Goal: Transaction & Acquisition: Purchase product/service

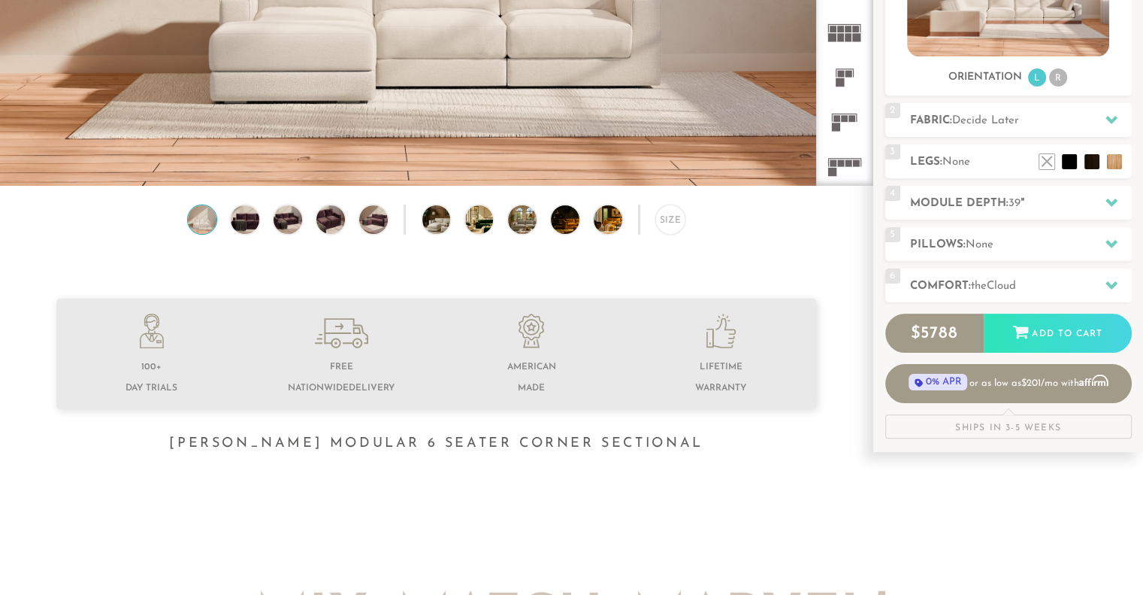
scroll to position [305, 0]
click at [1106, 197] on icon at bounding box center [1112, 201] width 12 height 12
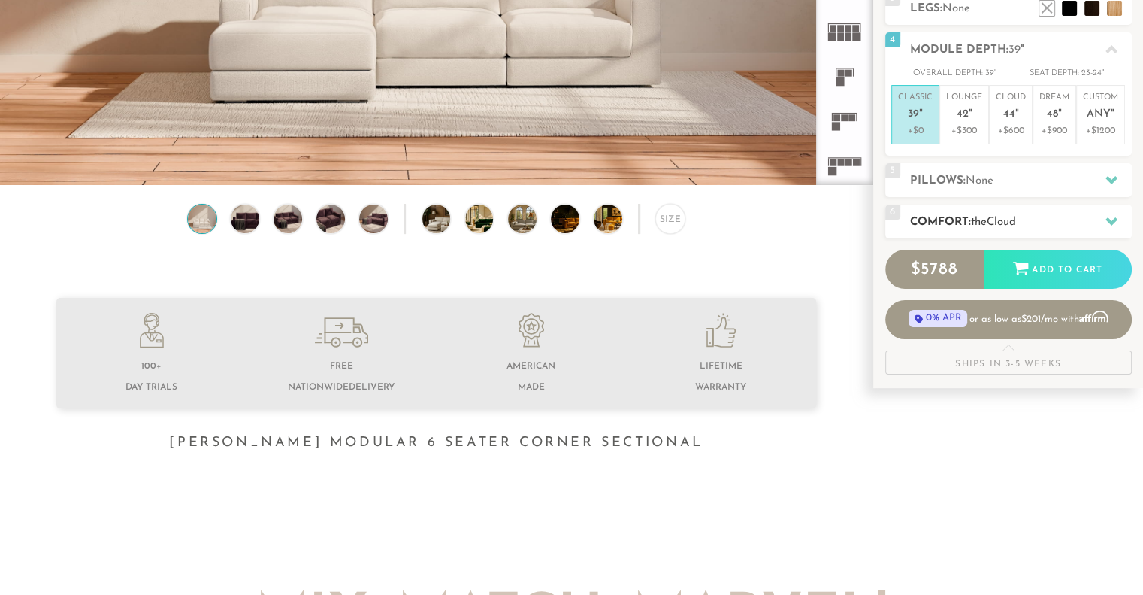
click at [1114, 221] on icon at bounding box center [1112, 221] width 12 height 12
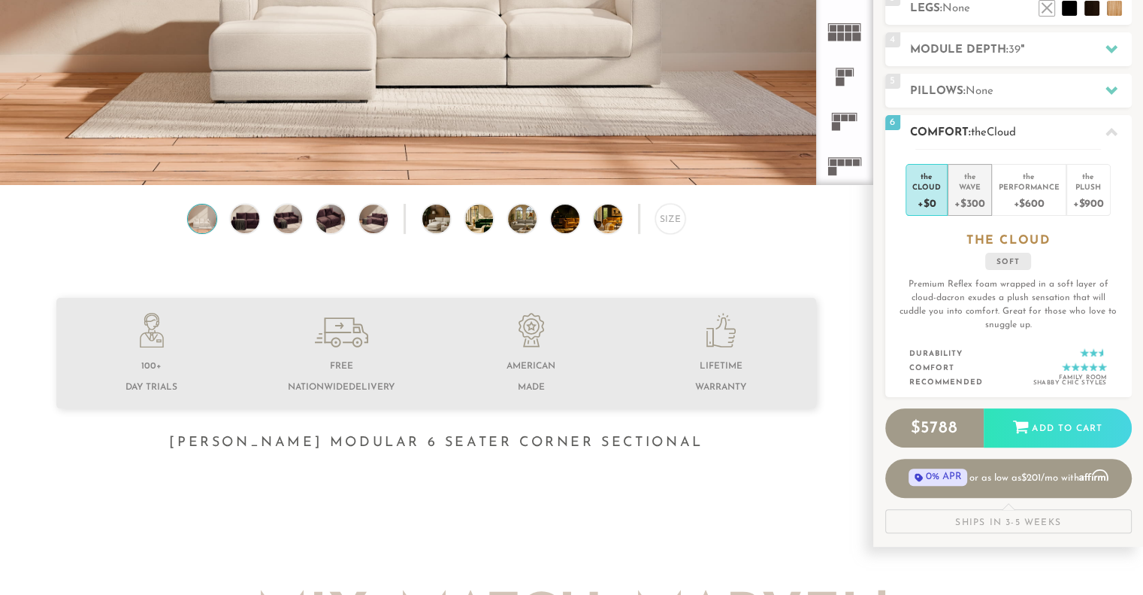
click at [961, 201] on div "+$300" at bounding box center [970, 203] width 30 height 22
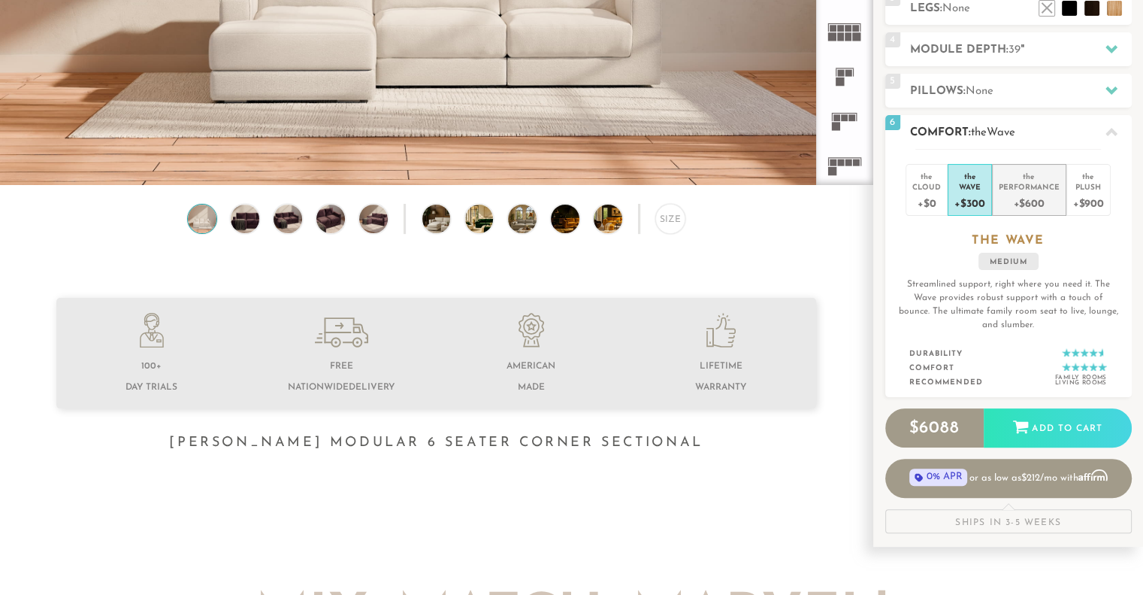
click at [1024, 189] on div "Performance" at bounding box center [1029, 186] width 61 height 11
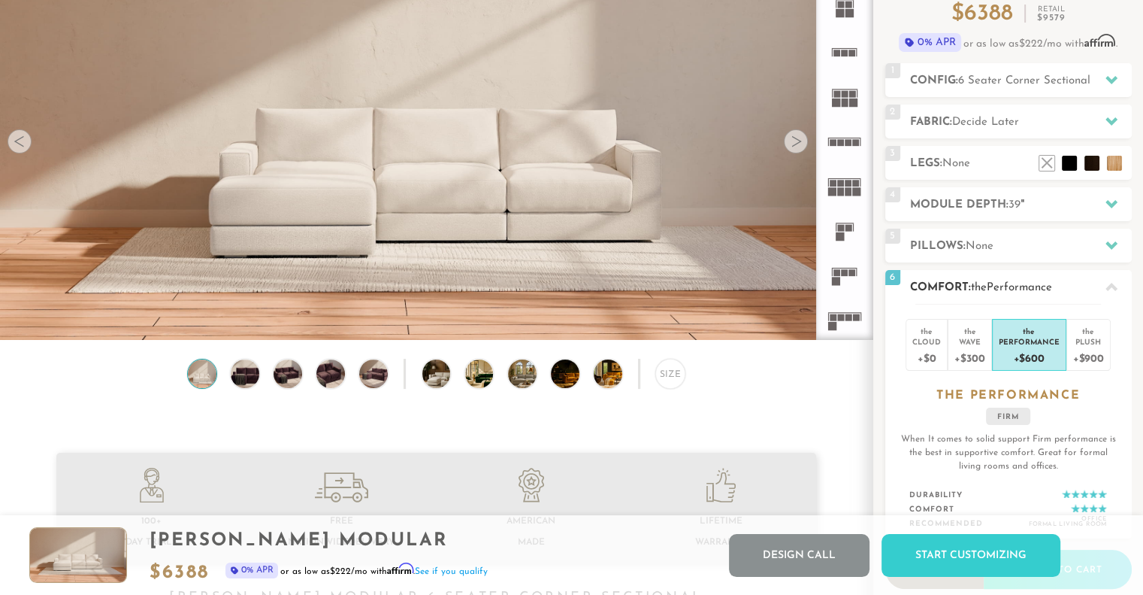
scroll to position [0, 0]
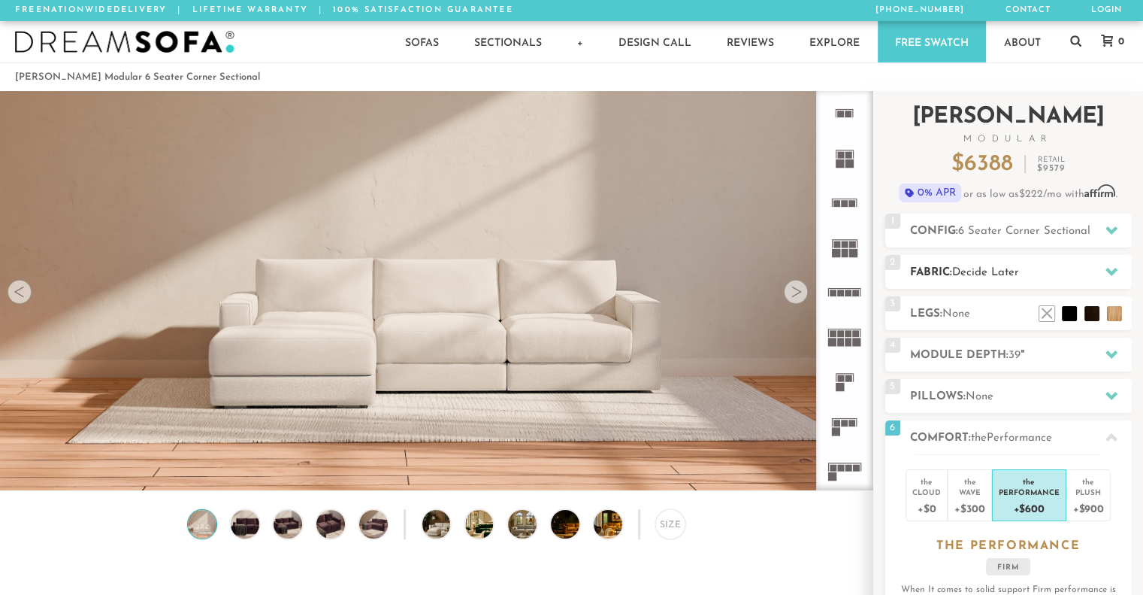
click at [1112, 270] on icon at bounding box center [1112, 272] width 12 height 8
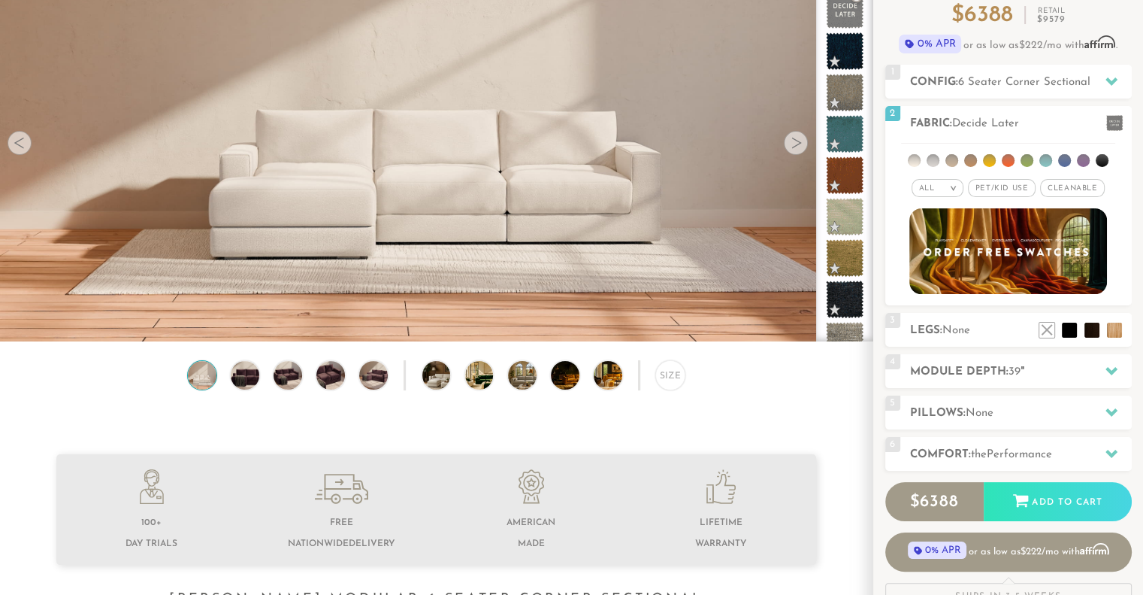
scroll to position [150, 0]
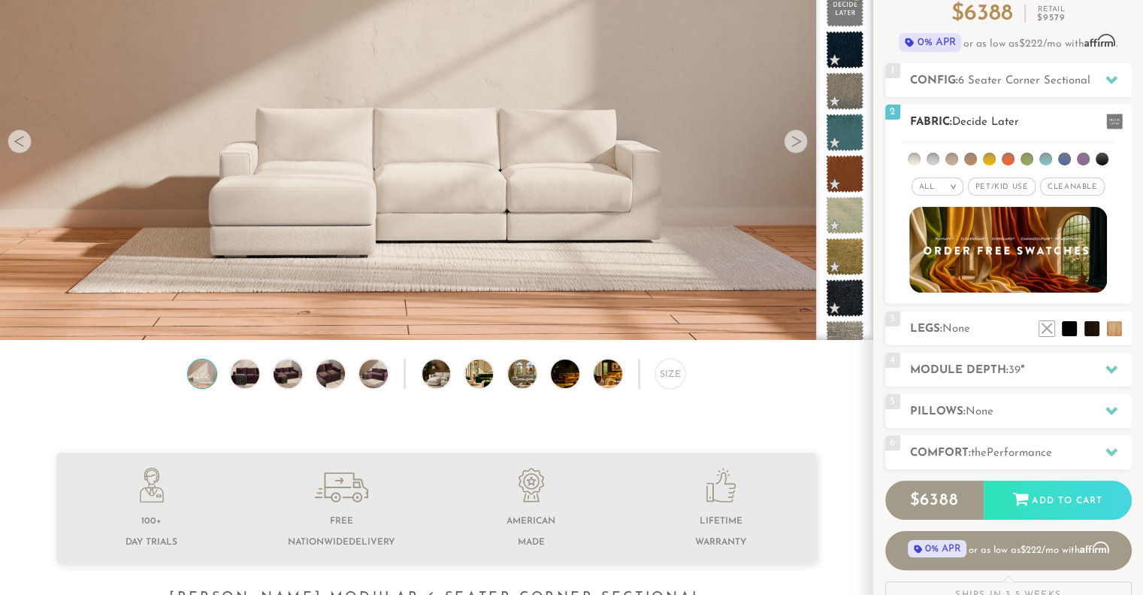
click at [998, 185] on span "Pet/Kid Use x" at bounding box center [1002, 186] width 68 height 18
click at [1064, 153] on li at bounding box center [1064, 159] width 13 height 13
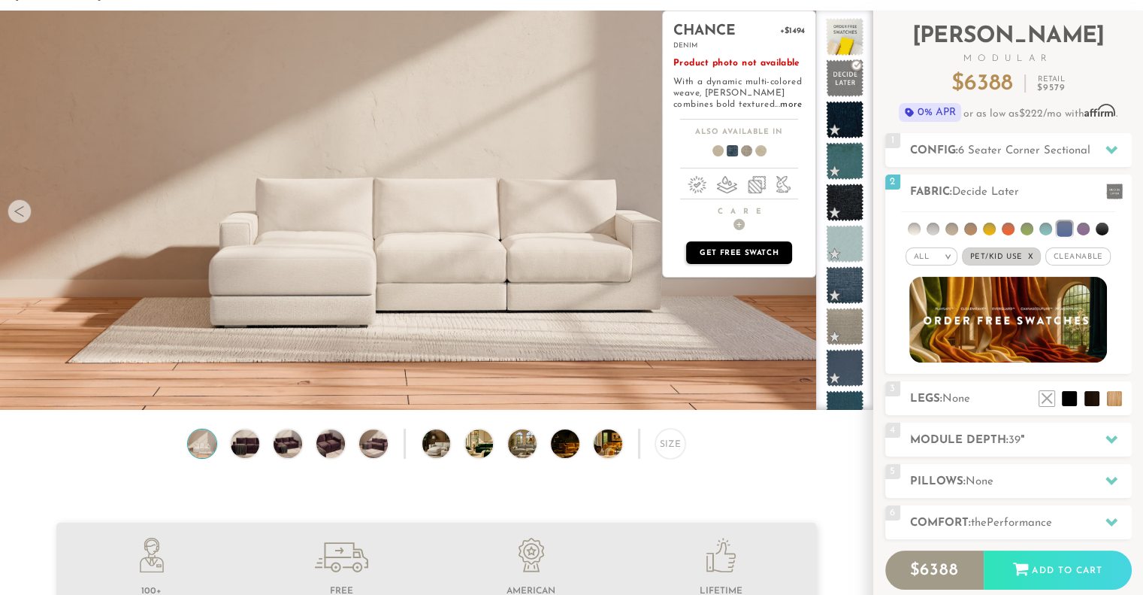
scroll to position [79, 0]
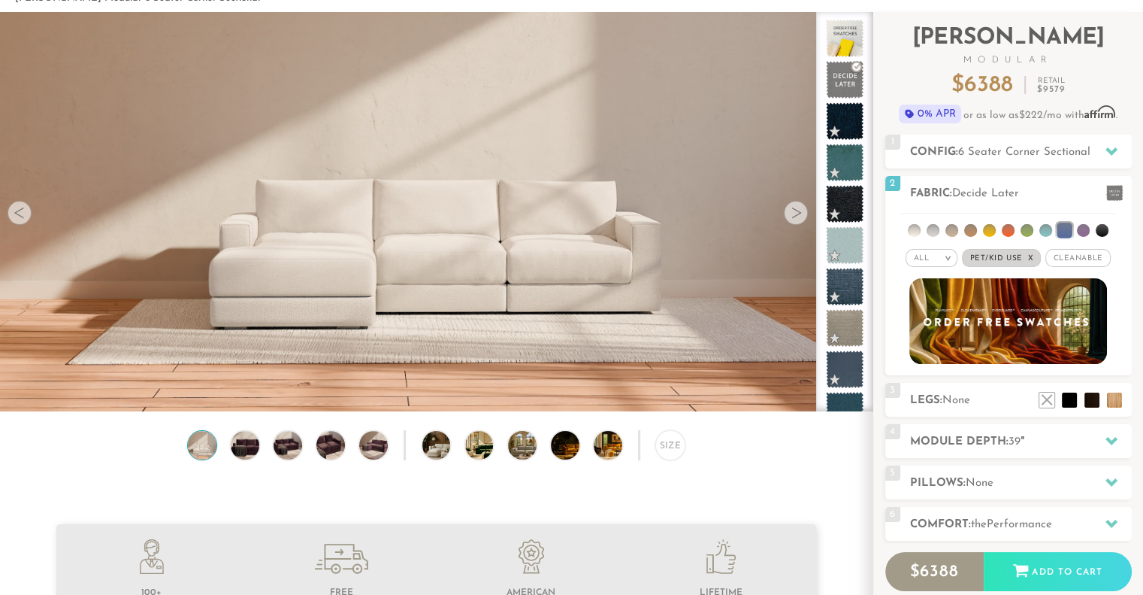
click at [796, 213] on div at bounding box center [796, 213] width 24 height 24
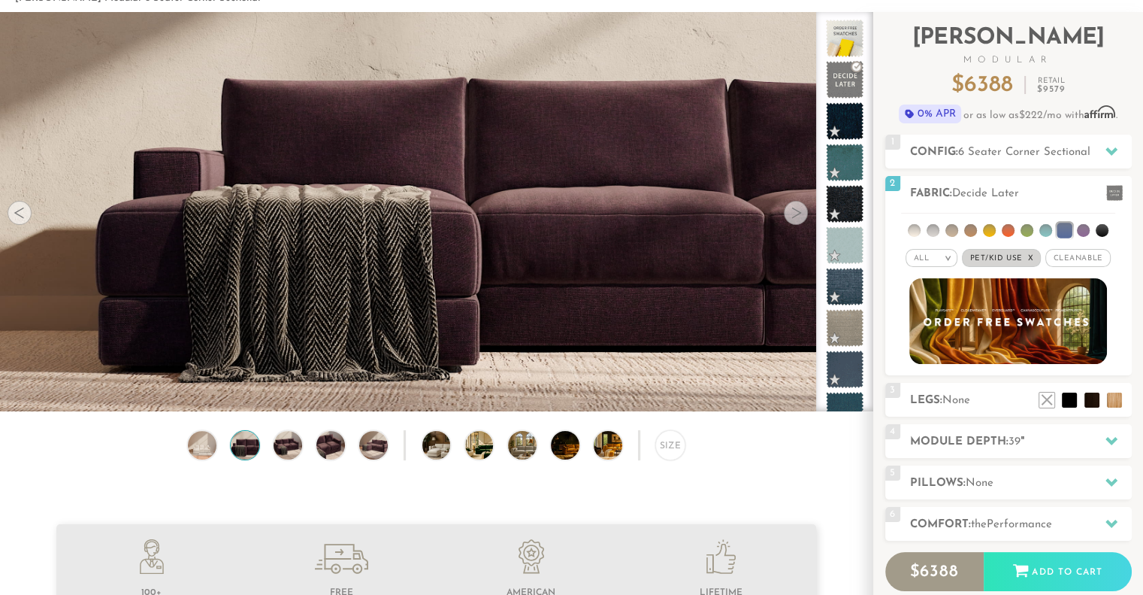
click at [796, 213] on div at bounding box center [796, 213] width 24 height 24
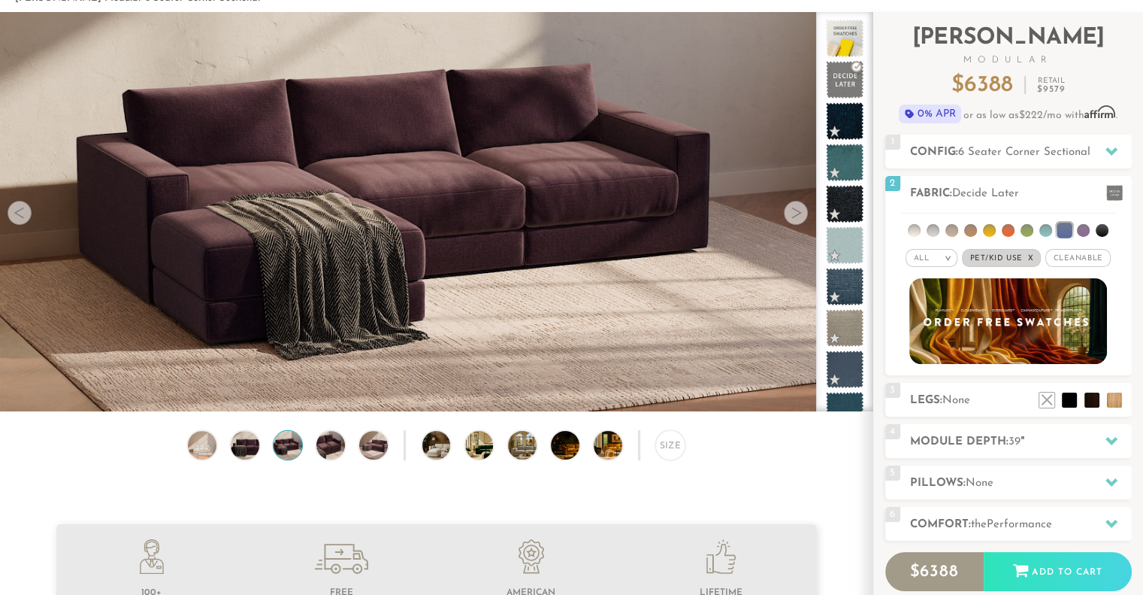
click at [796, 213] on div at bounding box center [796, 213] width 24 height 24
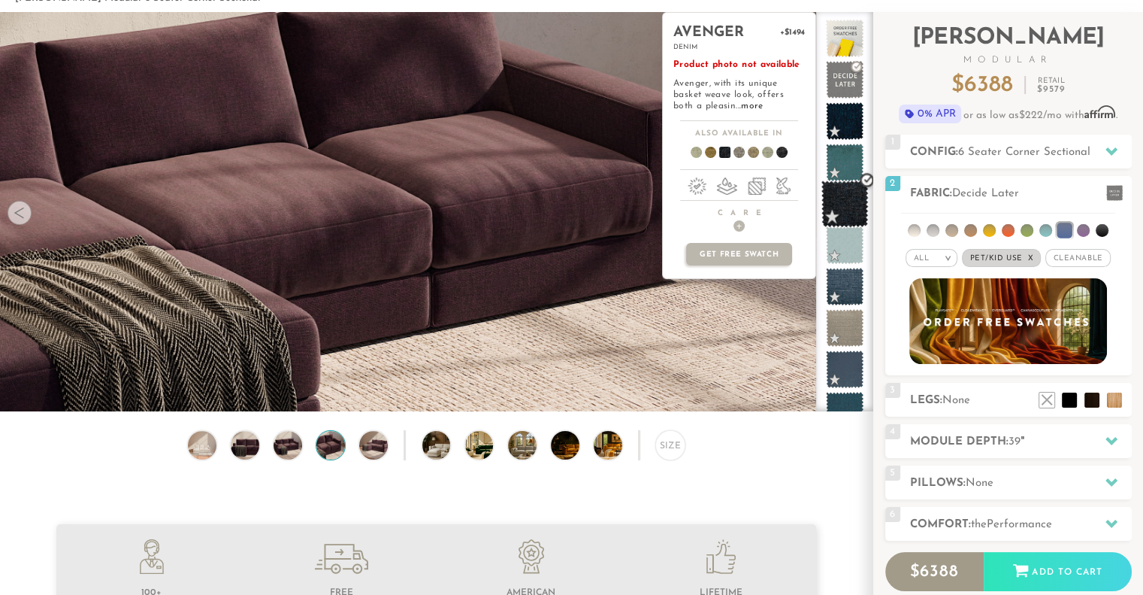
click at [845, 213] on span at bounding box center [845, 203] width 47 height 47
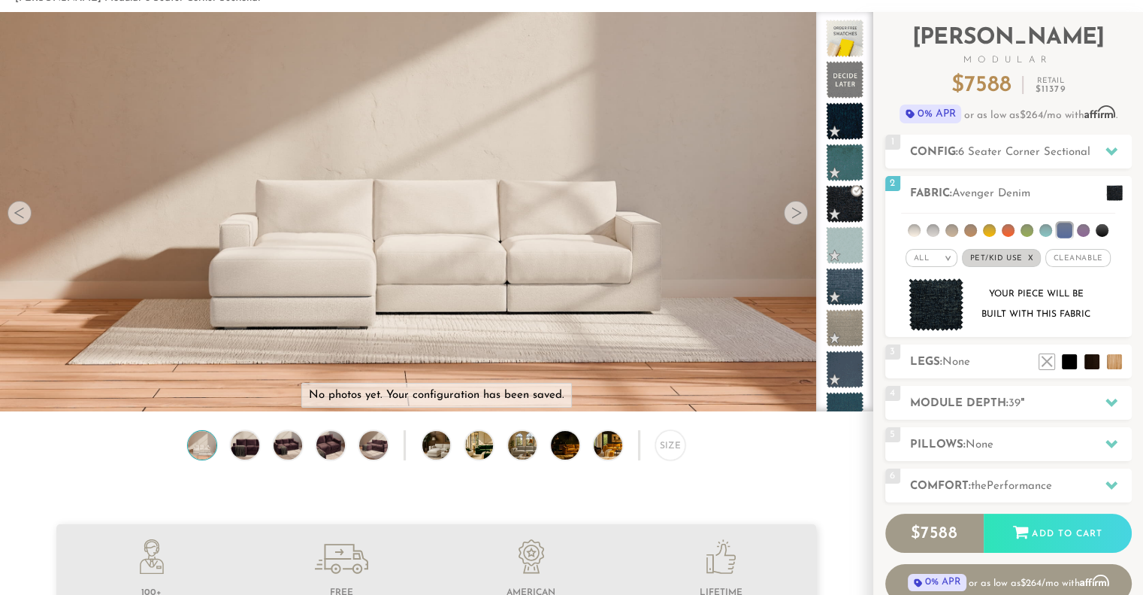
click at [798, 212] on div at bounding box center [796, 213] width 24 height 24
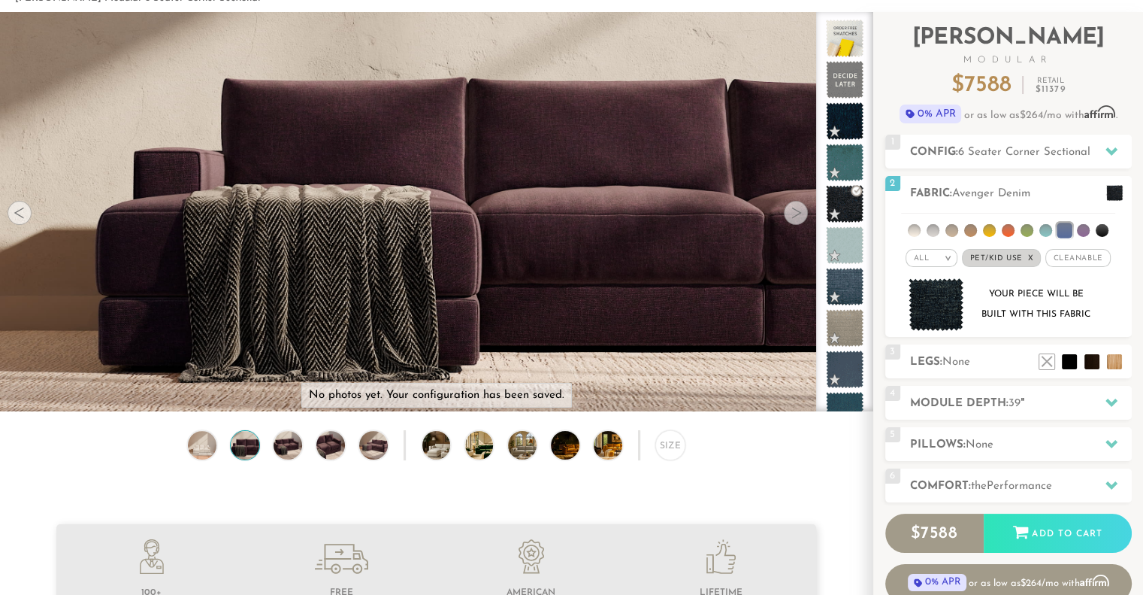
click at [798, 212] on div at bounding box center [796, 213] width 24 height 24
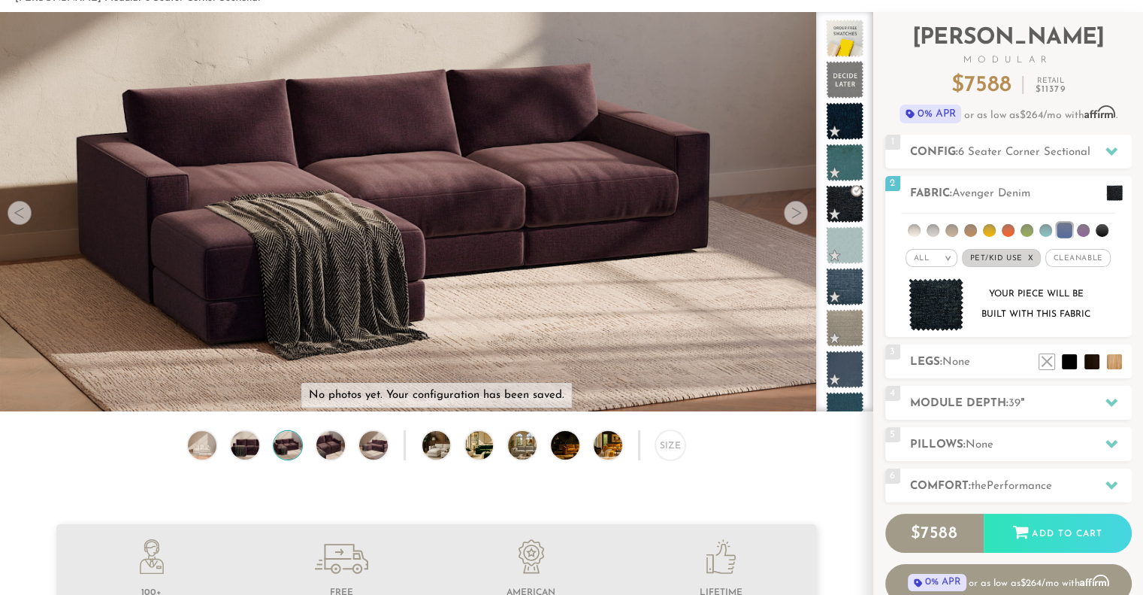
click at [798, 212] on div at bounding box center [796, 213] width 24 height 24
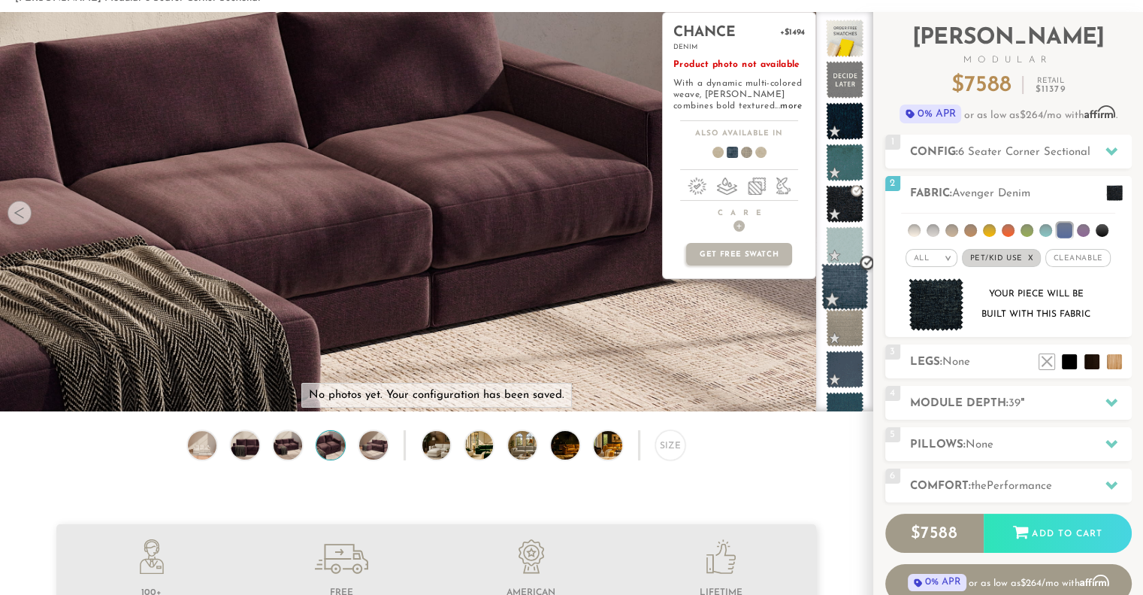
click at [846, 276] on span at bounding box center [845, 286] width 47 height 47
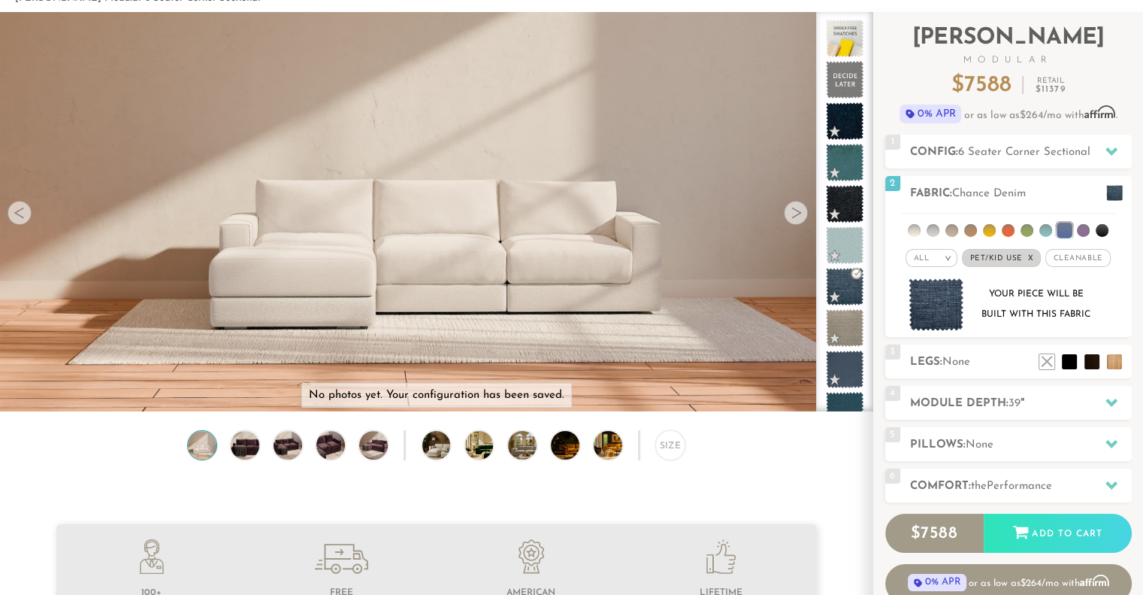
click at [792, 216] on div at bounding box center [796, 213] width 24 height 24
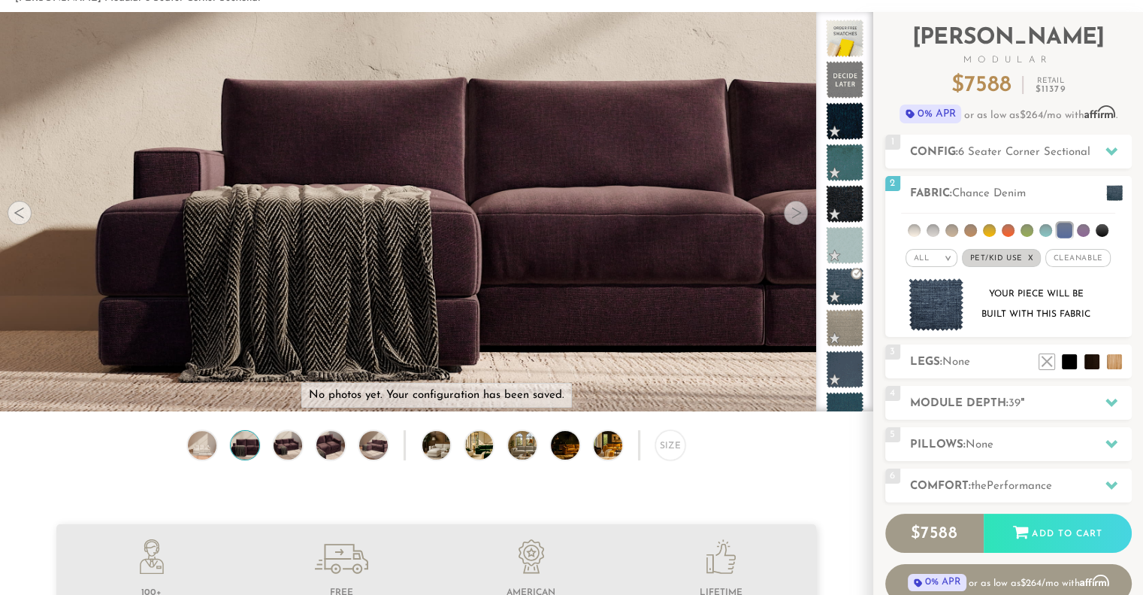
click at [792, 216] on div at bounding box center [796, 213] width 24 height 24
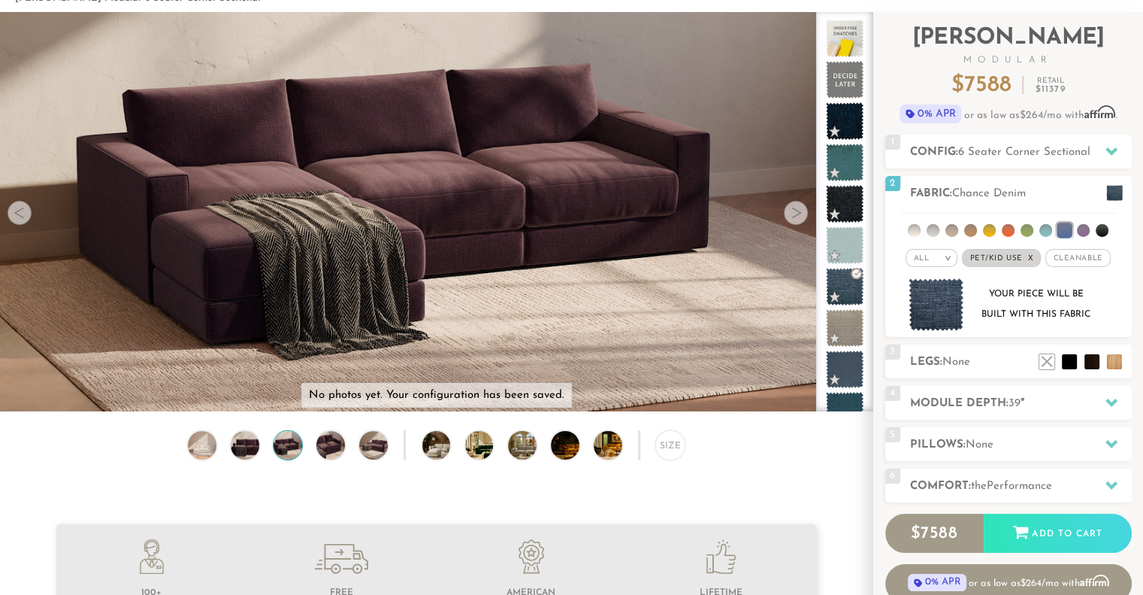
click at [792, 216] on div at bounding box center [796, 213] width 24 height 24
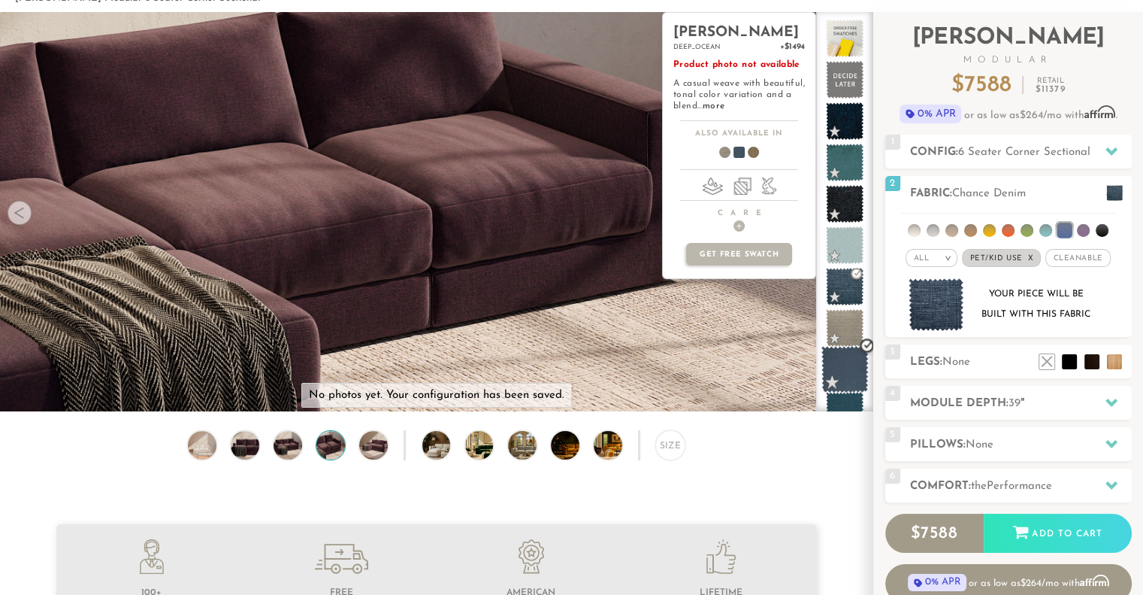
click at [848, 370] on span at bounding box center [845, 369] width 47 height 47
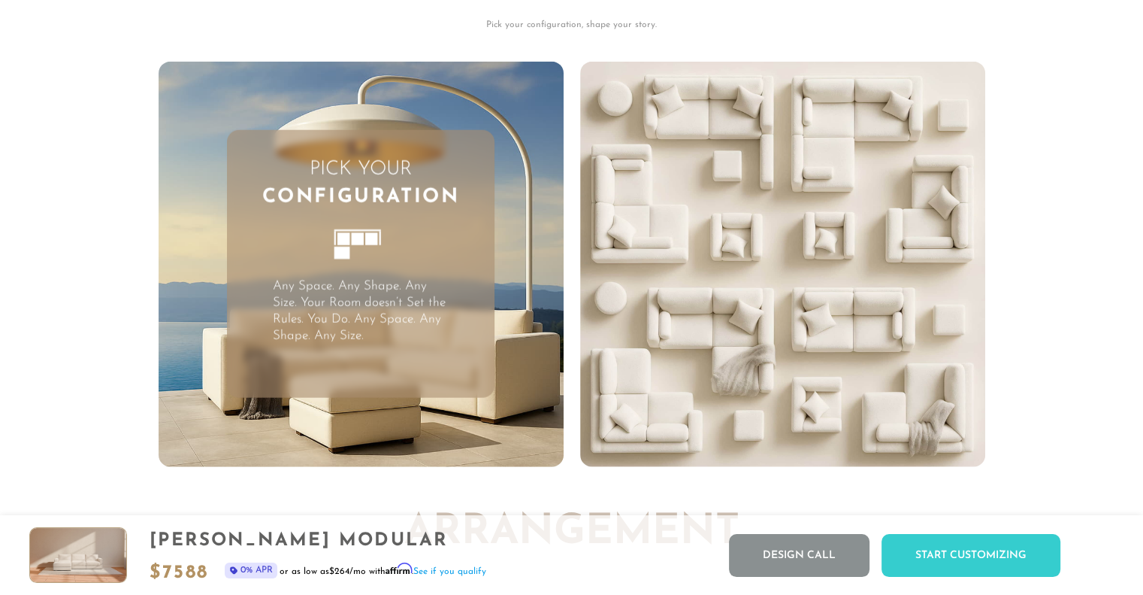
scroll to position [3808, 0]
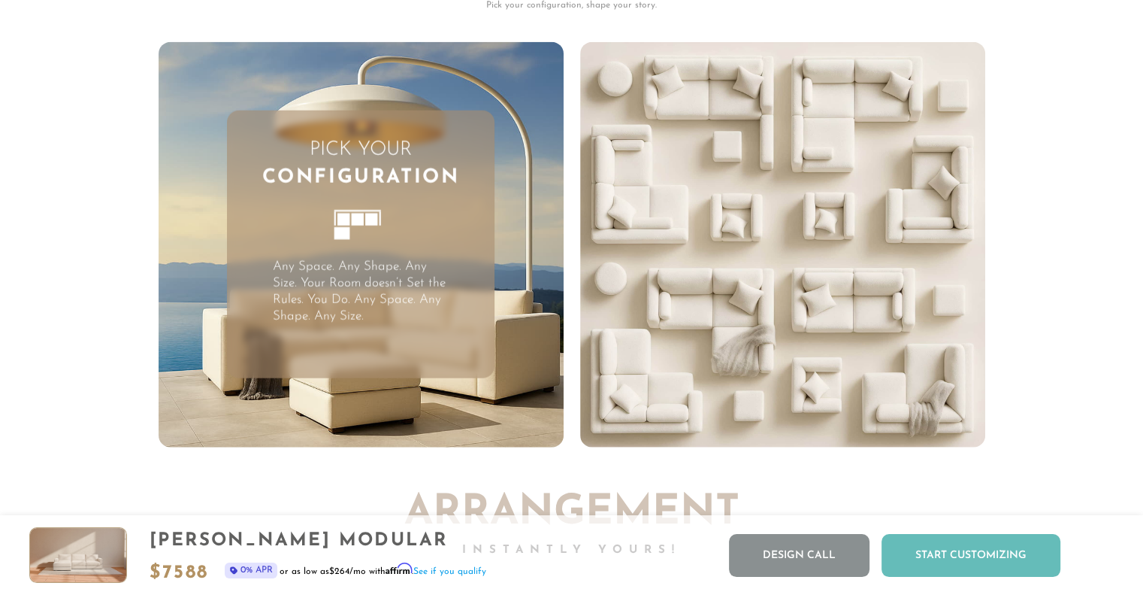
click at [956, 549] on div "Start Customizing" at bounding box center [971, 555] width 179 height 43
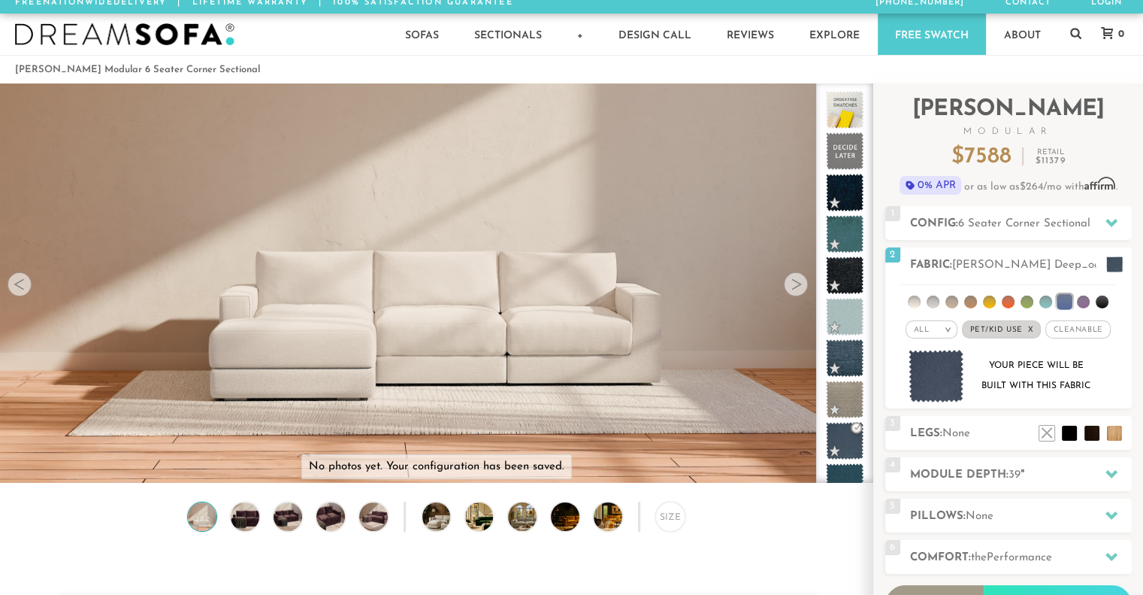
scroll to position [0, 0]
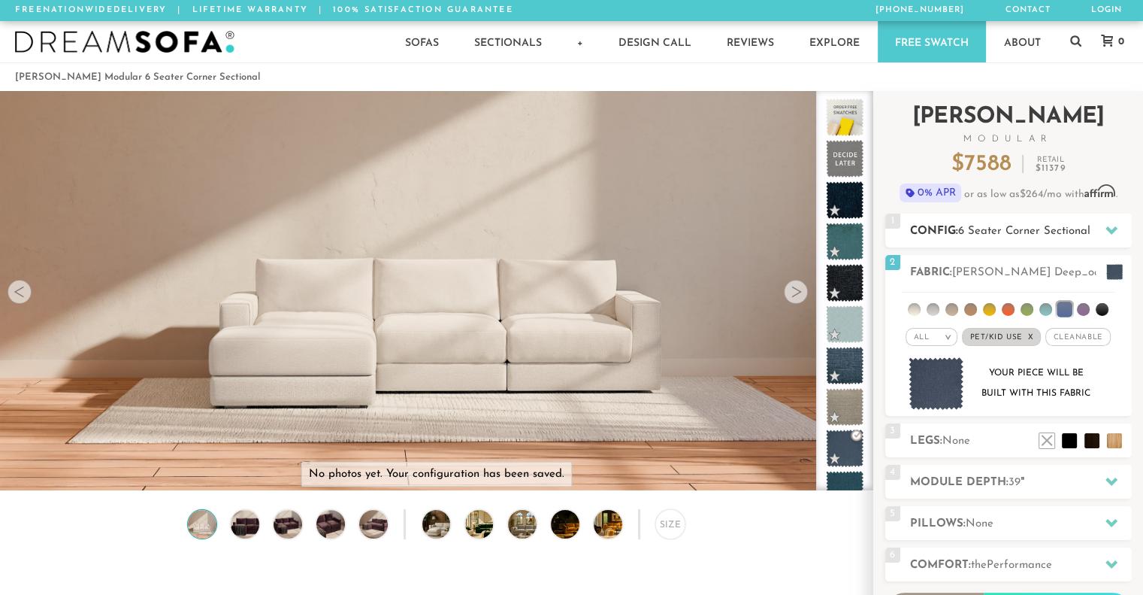
click at [1112, 231] on icon at bounding box center [1112, 230] width 12 height 8
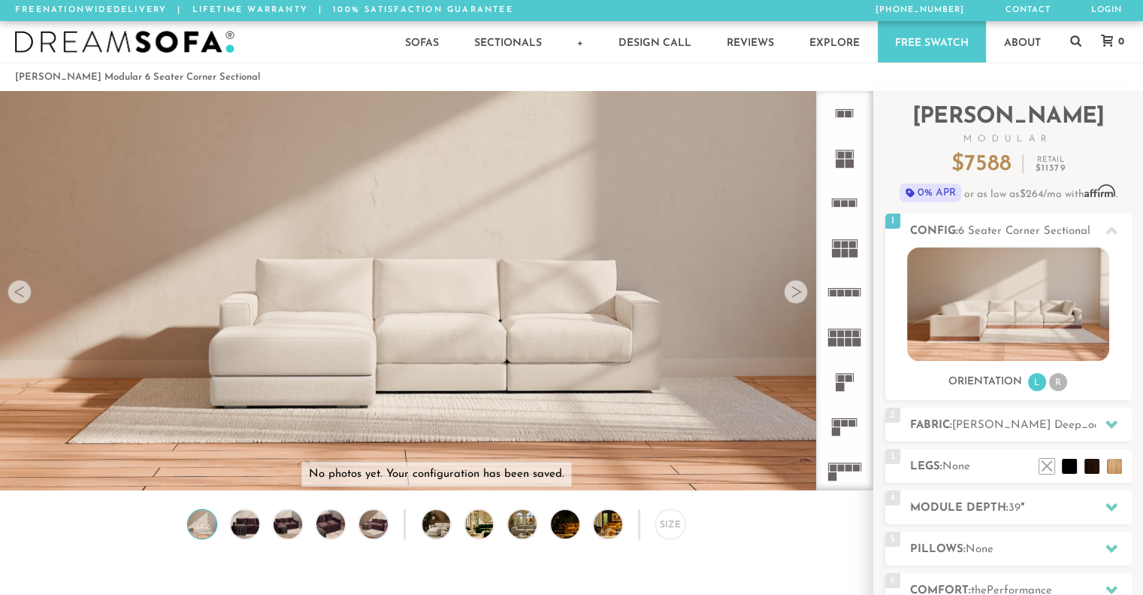
click at [859, 289] on rect at bounding box center [856, 292] width 7 height 7
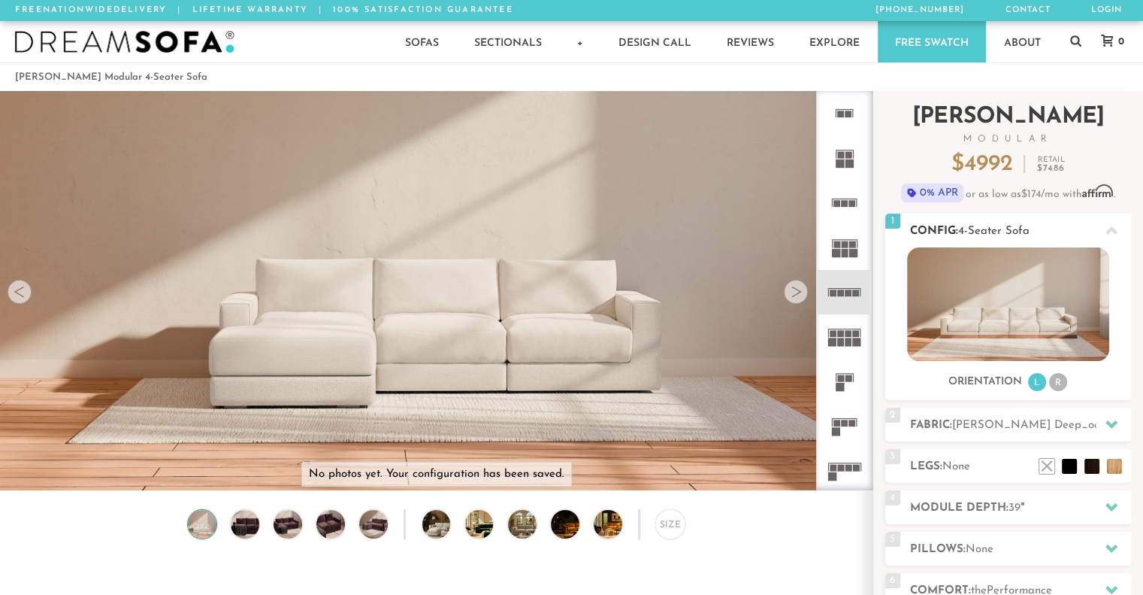
click at [1058, 383] on li "R" at bounding box center [1058, 382] width 18 height 18
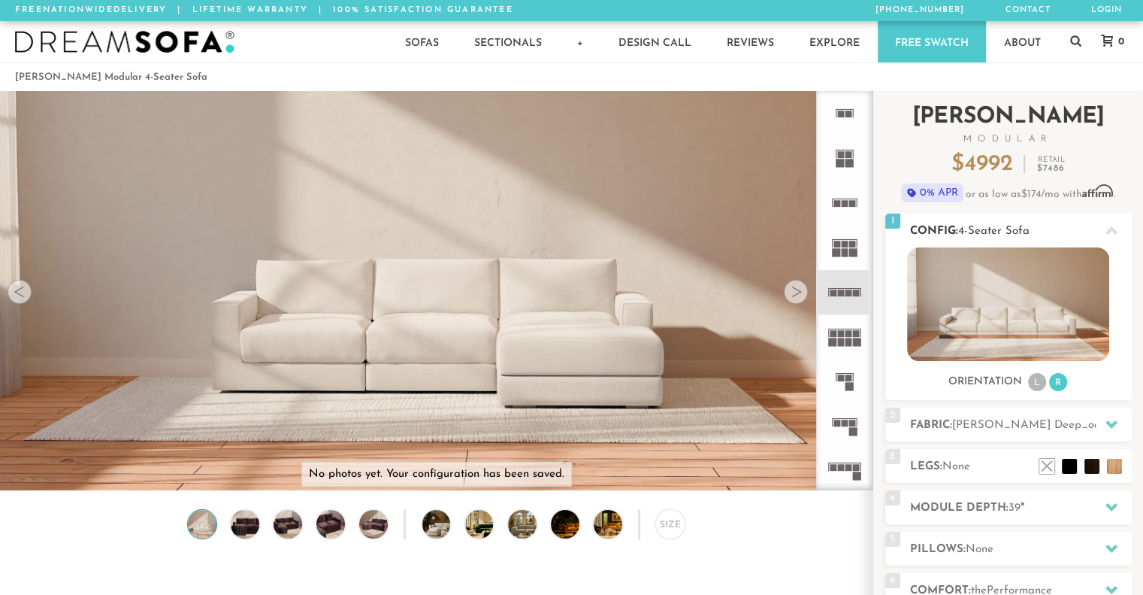
click at [1109, 229] on icon at bounding box center [1112, 230] width 12 height 8
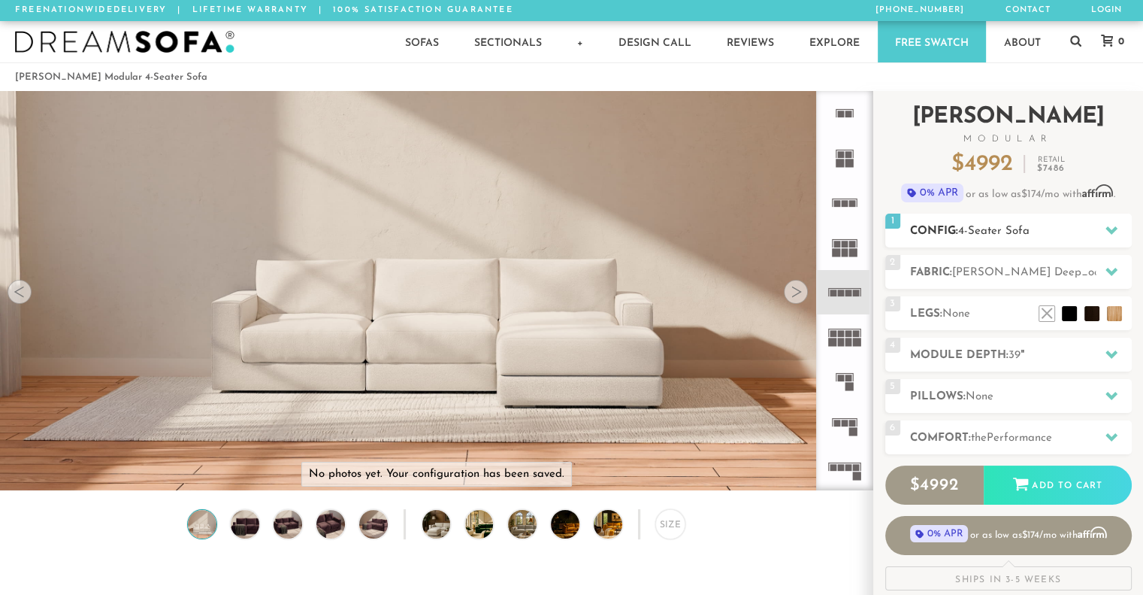
click at [954, 233] on h2 "Config: 4-Seater Sofa" at bounding box center [1021, 230] width 222 height 17
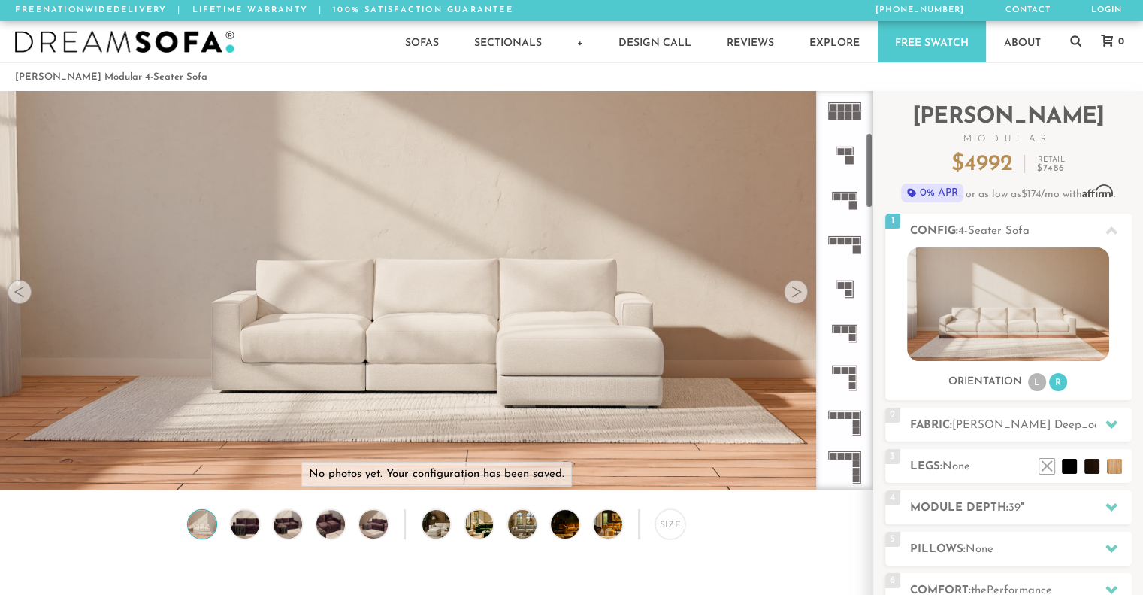
scroll to position [226, 0]
click at [1036, 385] on li "L" at bounding box center [1037, 382] width 18 height 18
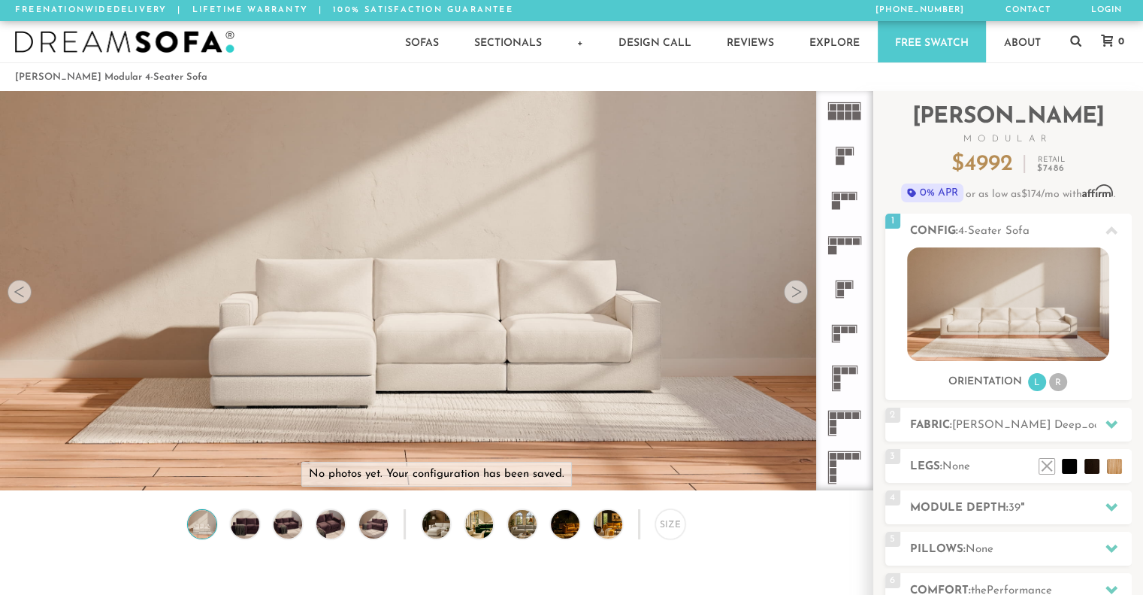
click at [848, 419] on icon at bounding box center [844, 423] width 44 height 44
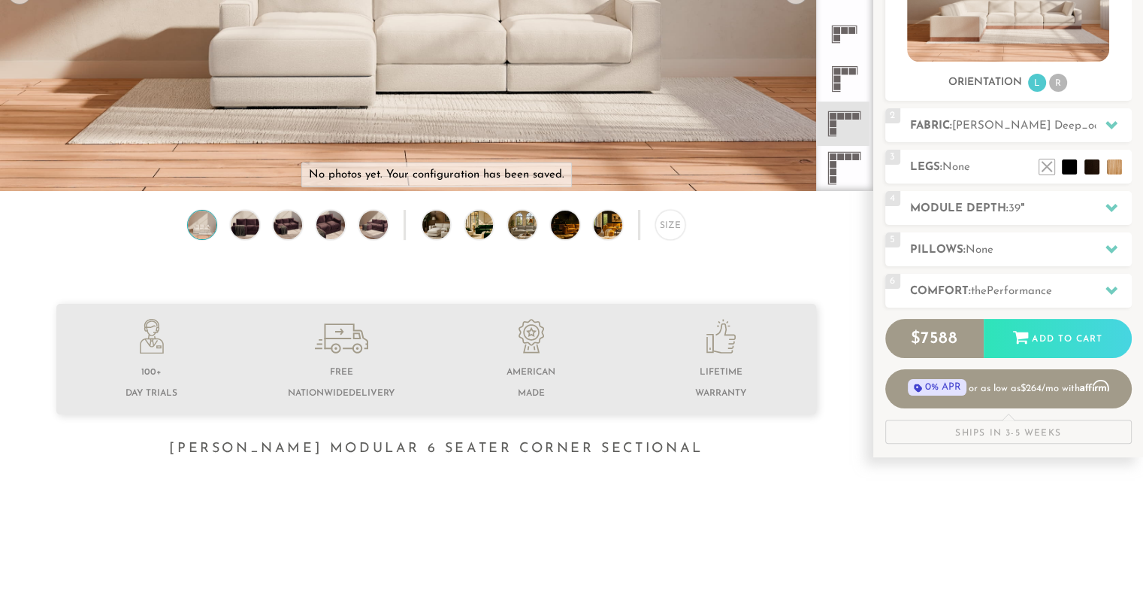
scroll to position [301, 0]
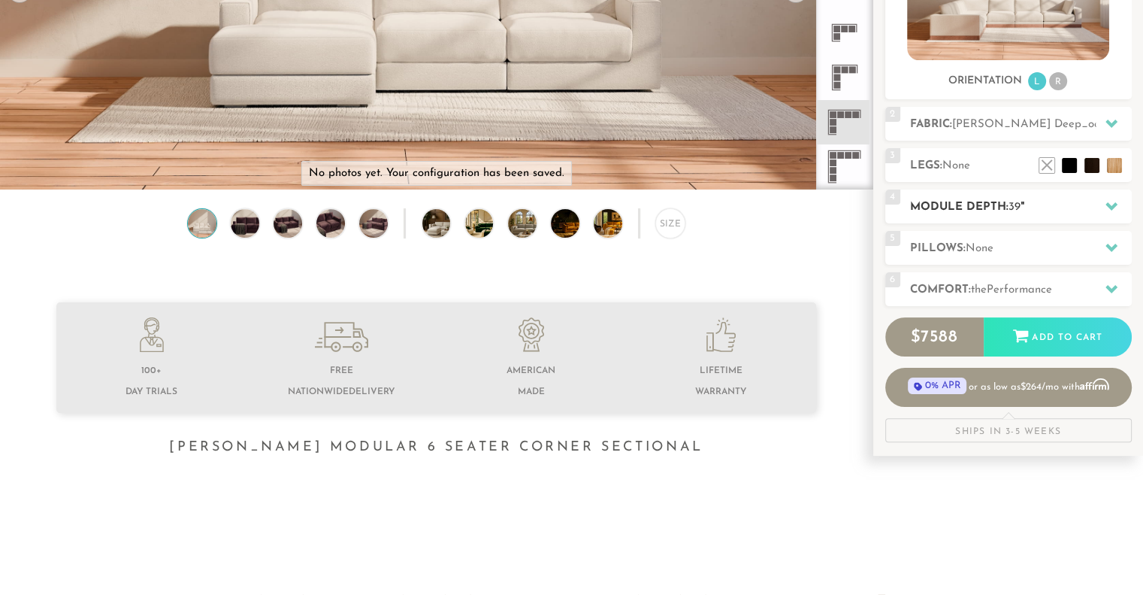
click at [1103, 198] on div at bounding box center [1112, 206] width 32 height 31
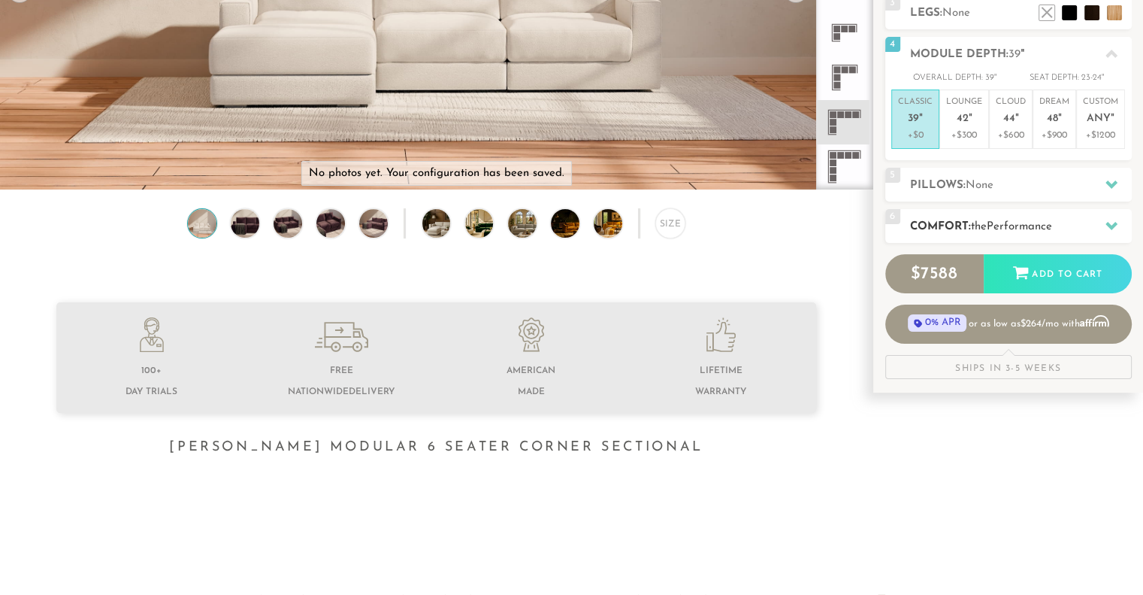
click at [1108, 220] on icon at bounding box center [1112, 225] width 12 height 12
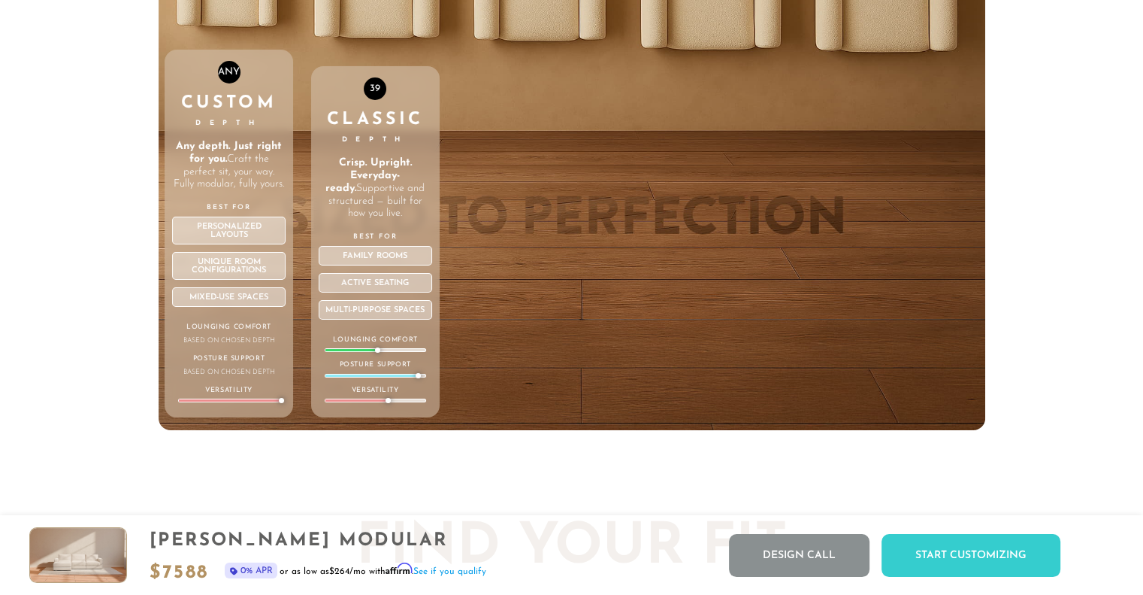
scroll to position [5329, 0]
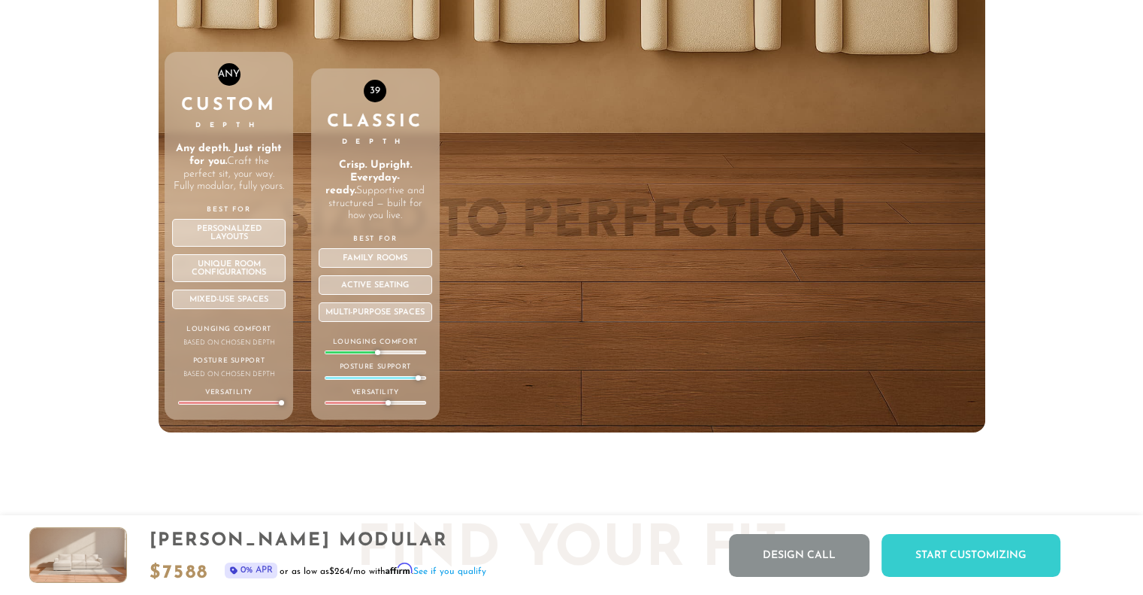
click at [209, 206] on div "ANY Custom Depth Any depth. Just right for you. Craft the perfect sit, your way…" at bounding box center [229, 236] width 129 height 368
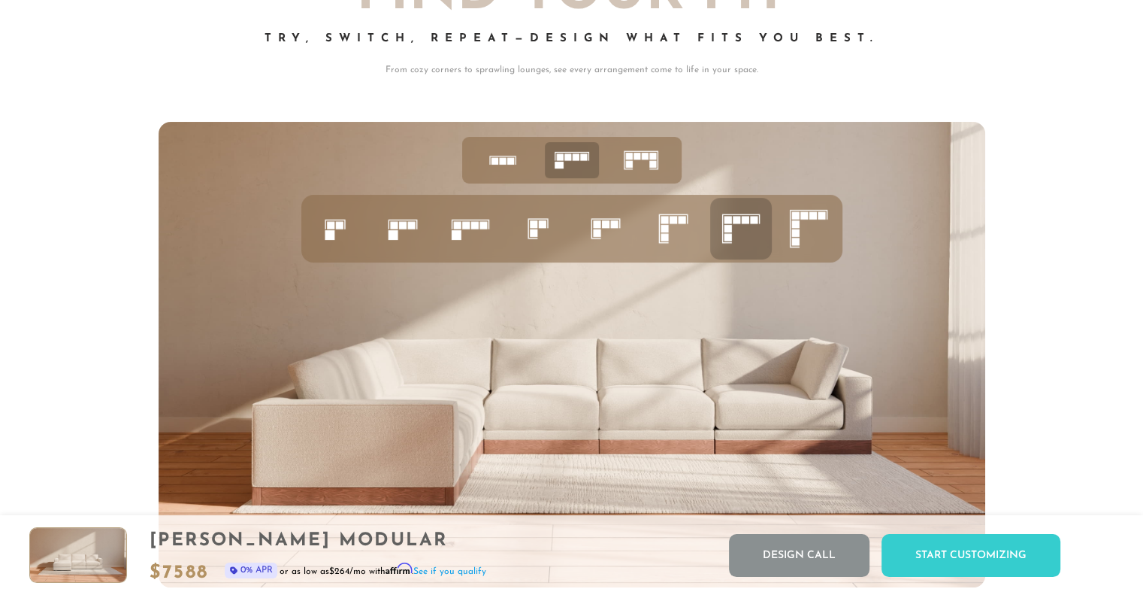
scroll to position [5886, 0]
click at [724, 222] on rect at bounding box center [728, 219] width 8 height 8
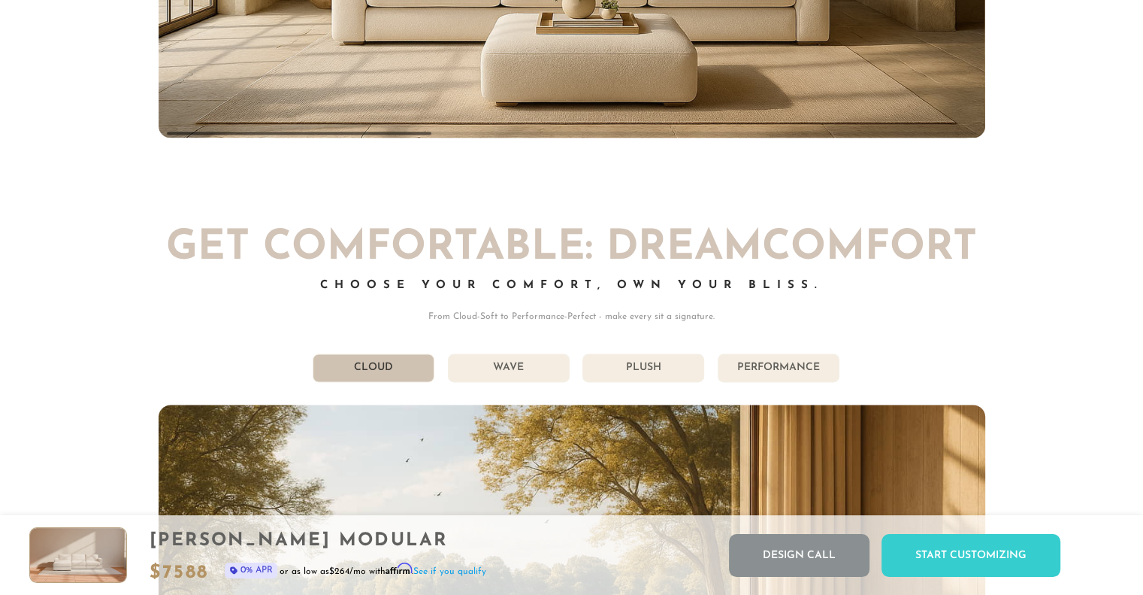
scroll to position [7856, 0]
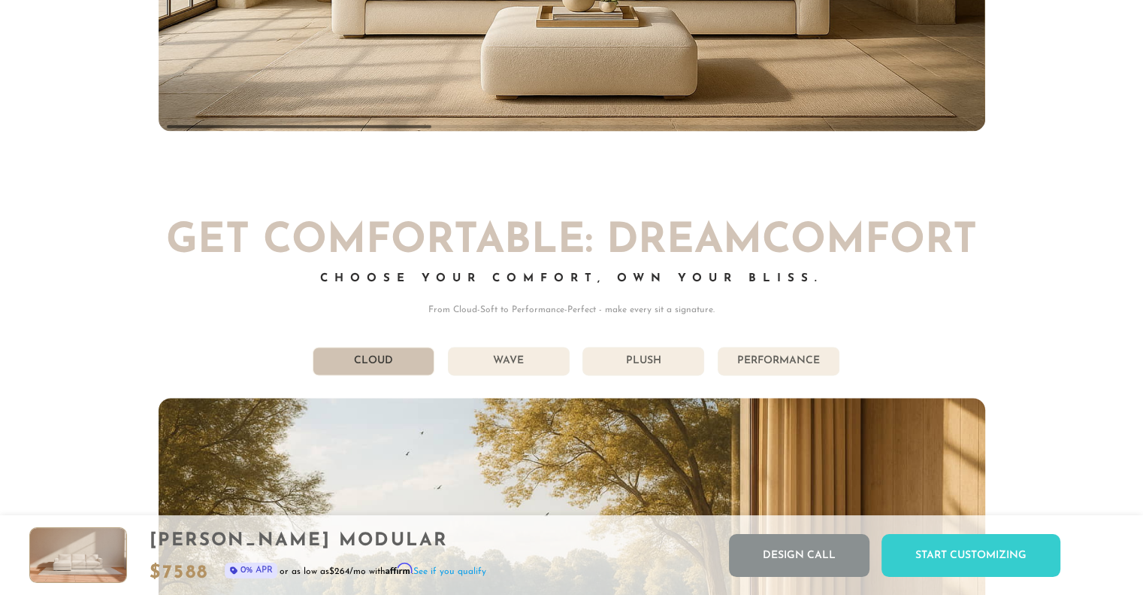
click at [791, 362] on li "Performance" at bounding box center [779, 361] width 122 height 29
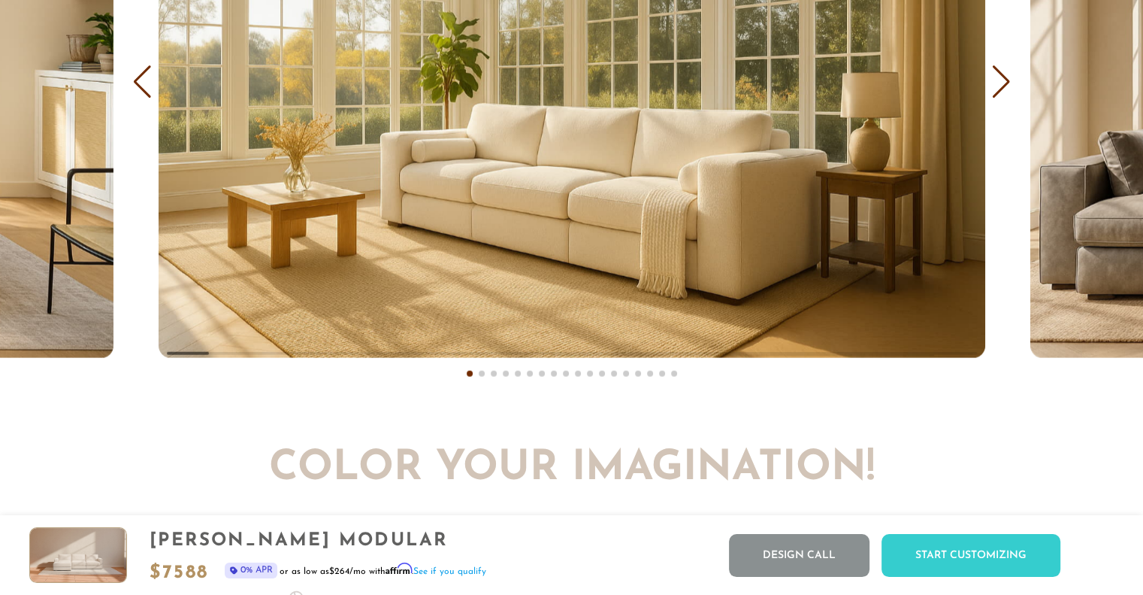
scroll to position [9221, 0]
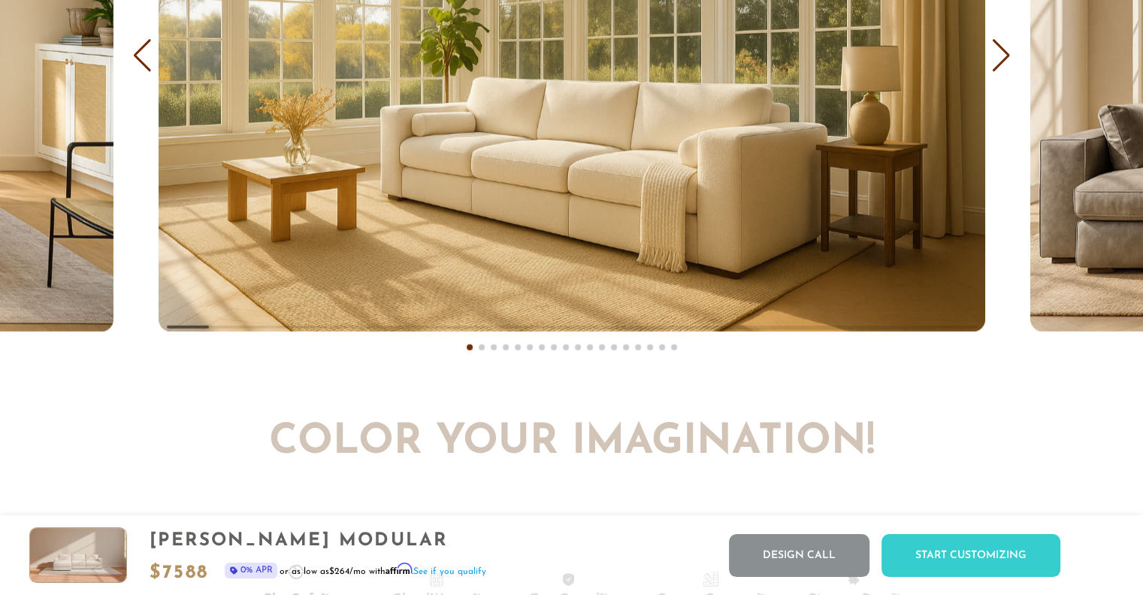
click at [1000, 59] on div "Next slide" at bounding box center [1001, 55] width 20 height 33
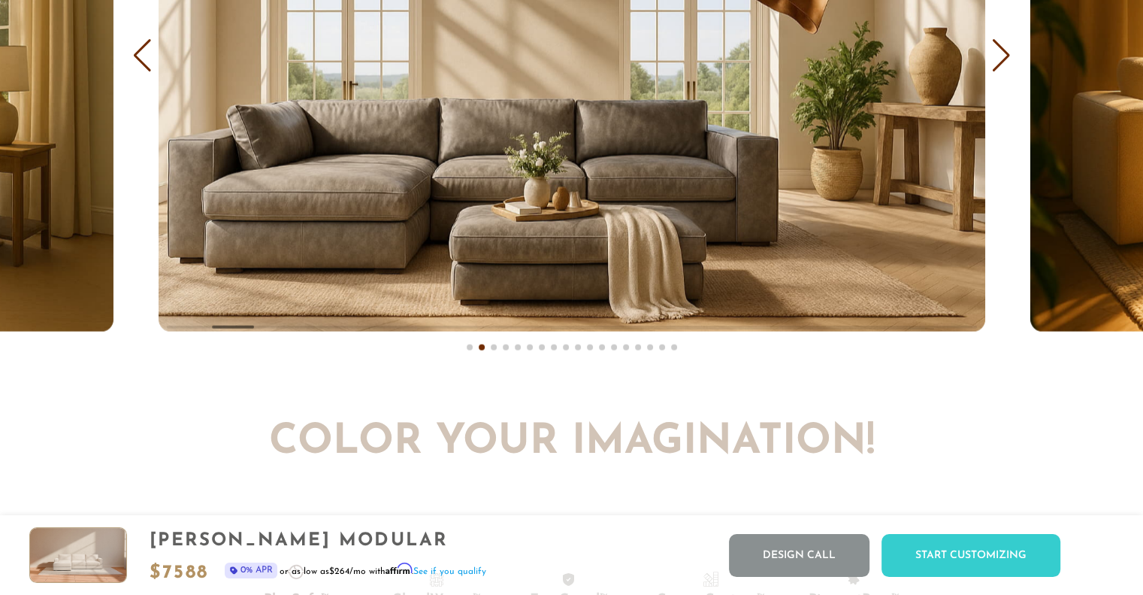
click at [1000, 59] on div "Next slide" at bounding box center [1001, 55] width 20 height 33
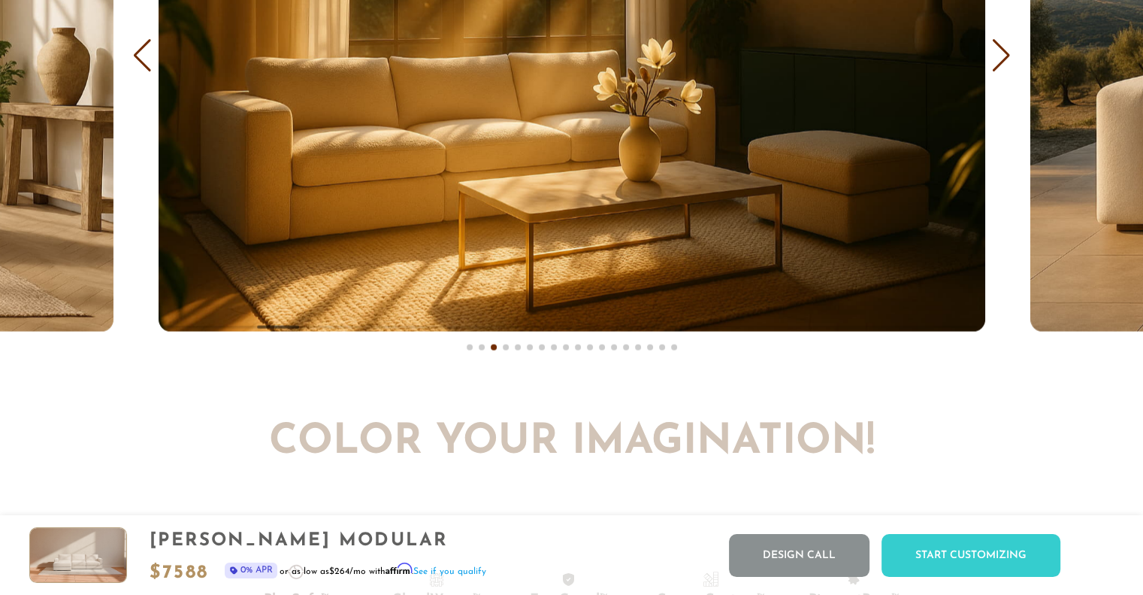
click at [1000, 62] on div "Next slide" at bounding box center [1001, 55] width 20 height 33
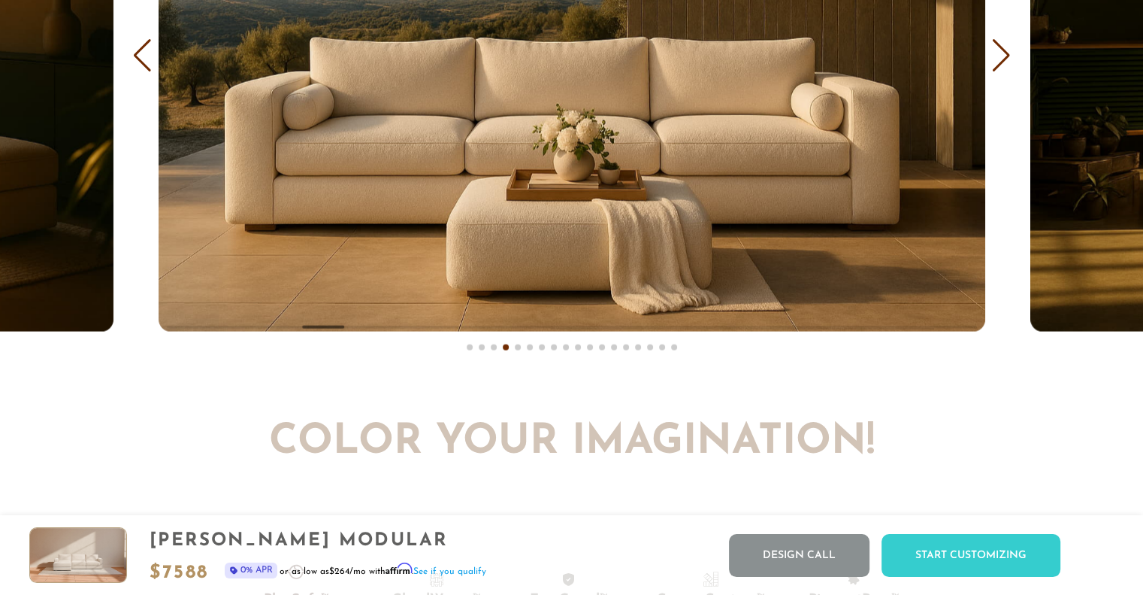
click at [998, 62] on div "Next slide" at bounding box center [1001, 55] width 20 height 33
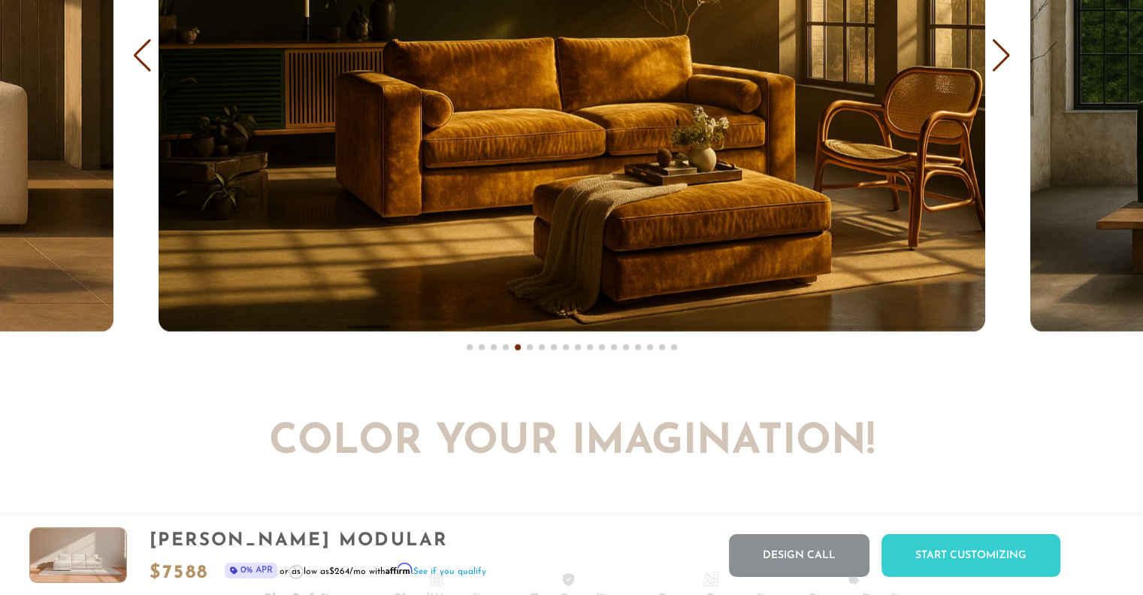
click at [995, 64] on div "Next slide" at bounding box center [1001, 55] width 20 height 33
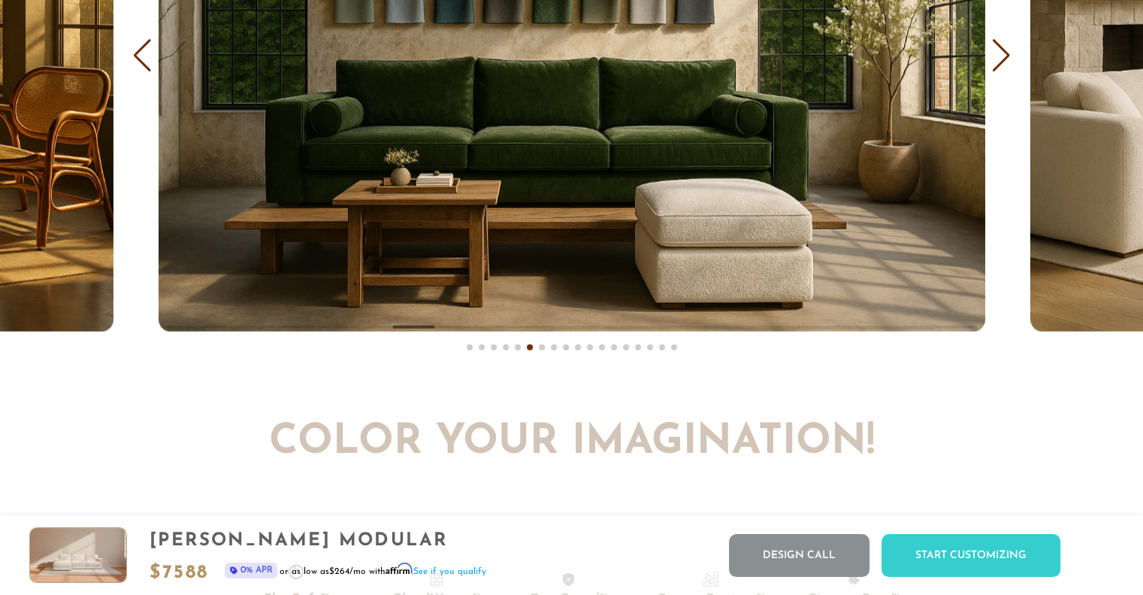
click at [994, 64] on div "Next slide" at bounding box center [1001, 55] width 20 height 33
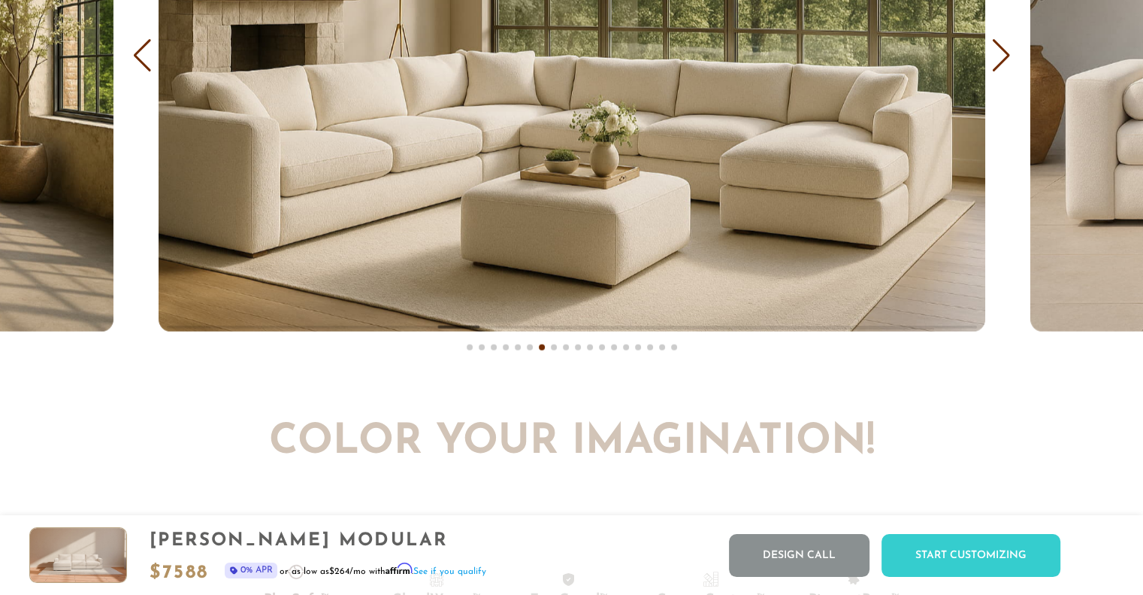
click at [995, 64] on div "Next slide" at bounding box center [1001, 55] width 20 height 33
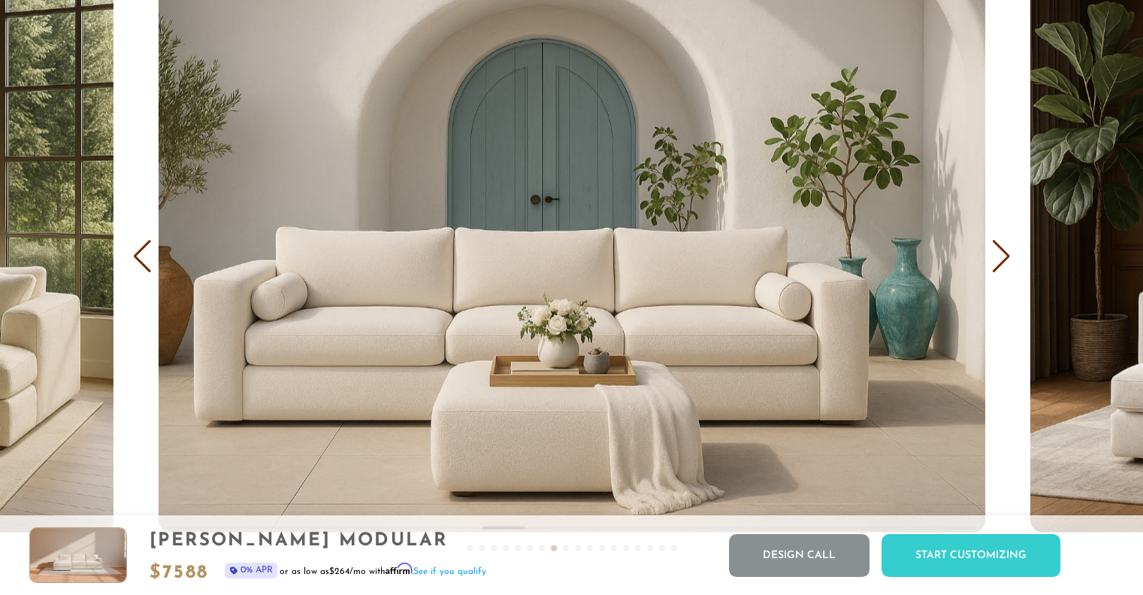
scroll to position [9074, 0]
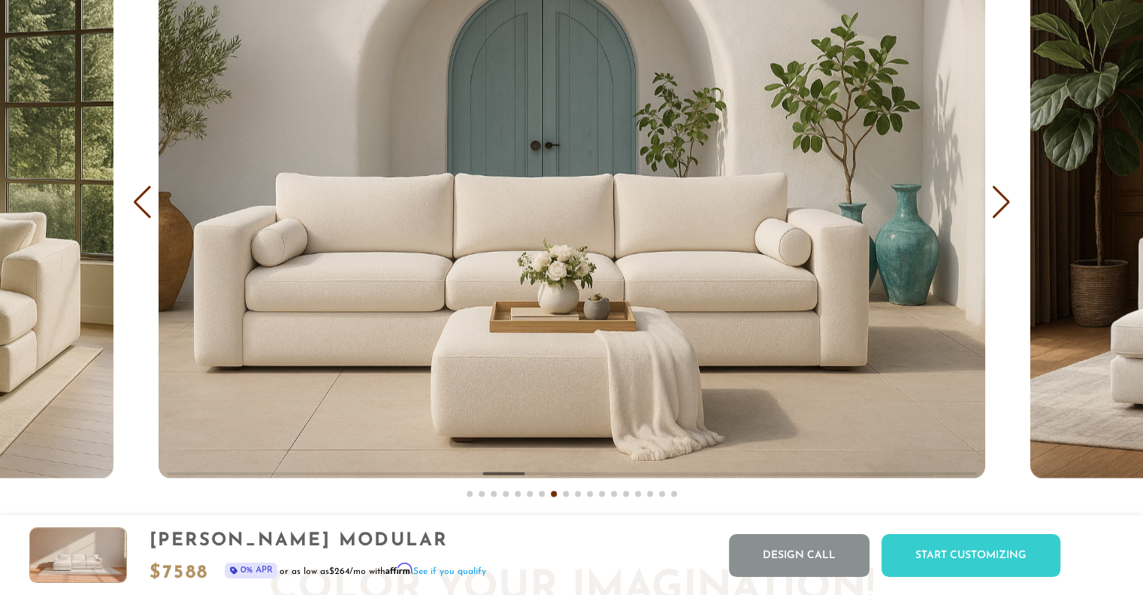
click at [1000, 207] on div "Next slide" at bounding box center [1001, 202] width 20 height 33
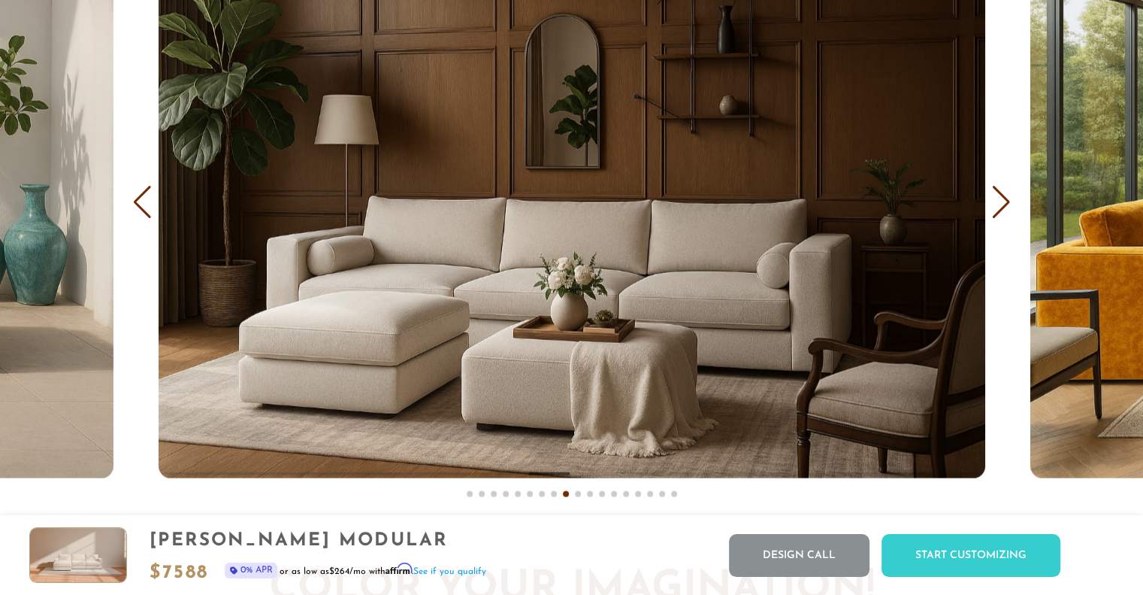
click at [996, 200] on div "Next slide" at bounding box center [1001, 202] width 20 height 33
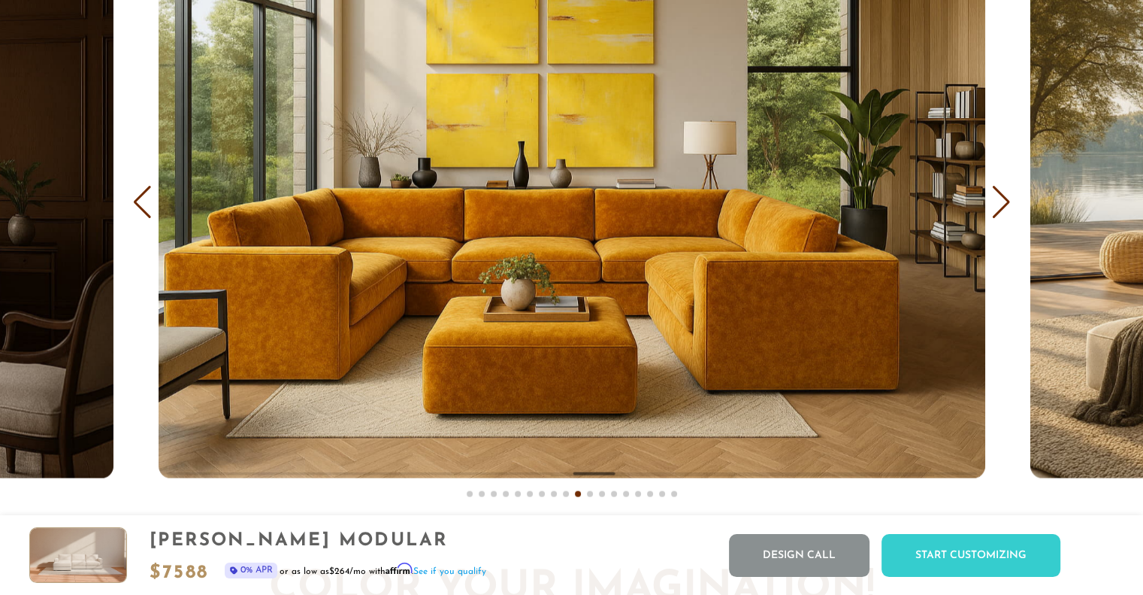
click at [1000, 205] on div "Next slide" at bounding box center [1001, 202] width 20 height 33
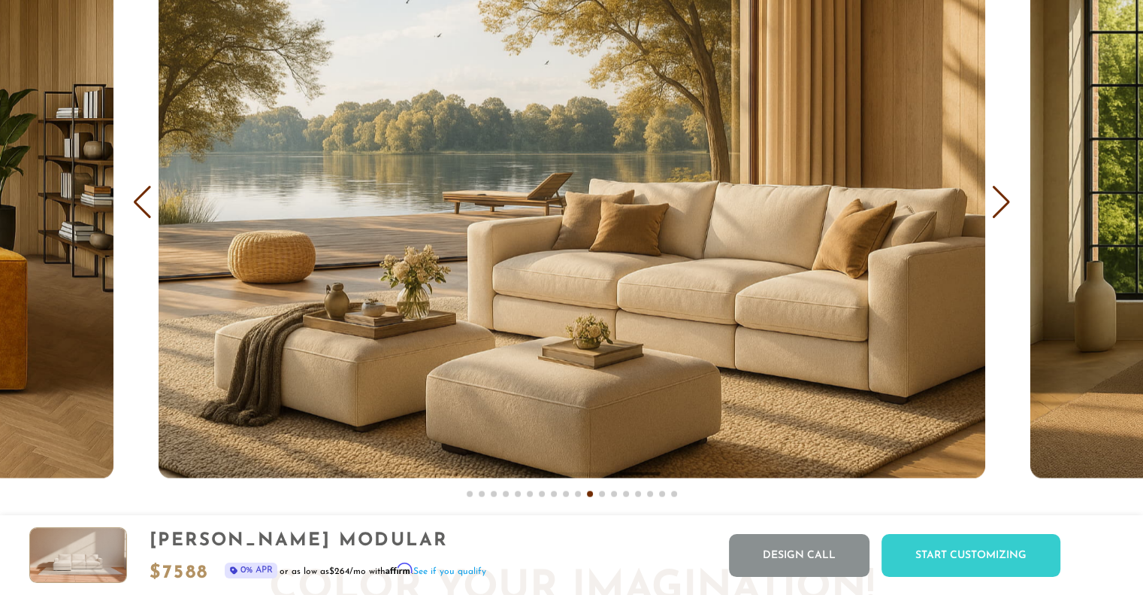
click at [1000, 204] on div "Next slide" at bounding box center [1001, 202] width 20 height 33
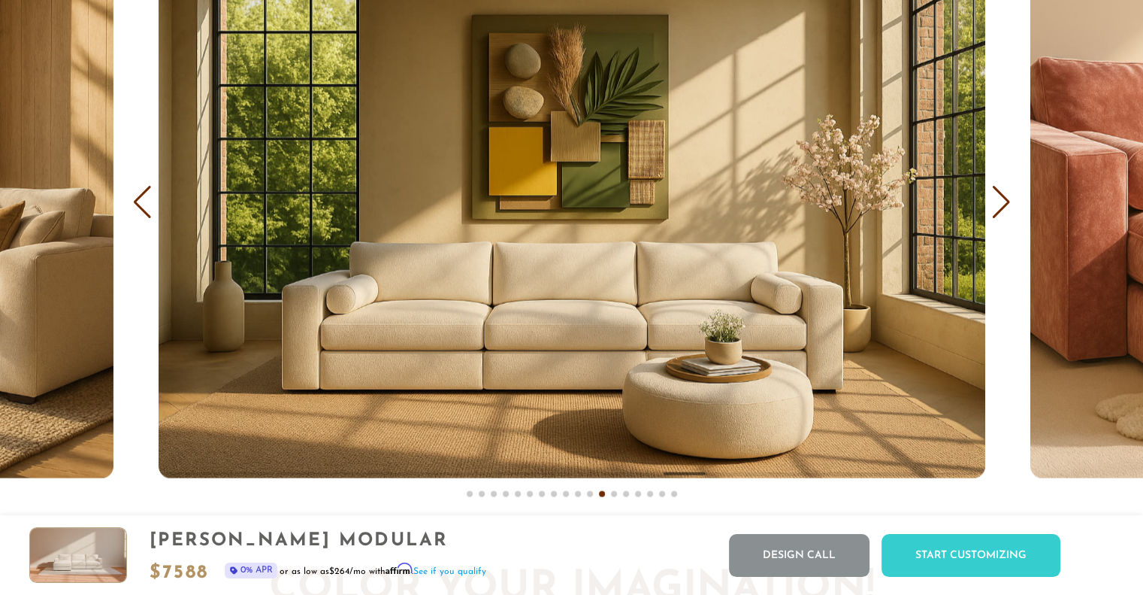
click at [1000, 202] on div "Next slide" at bounding box center [1001, 202] width 20 height 33
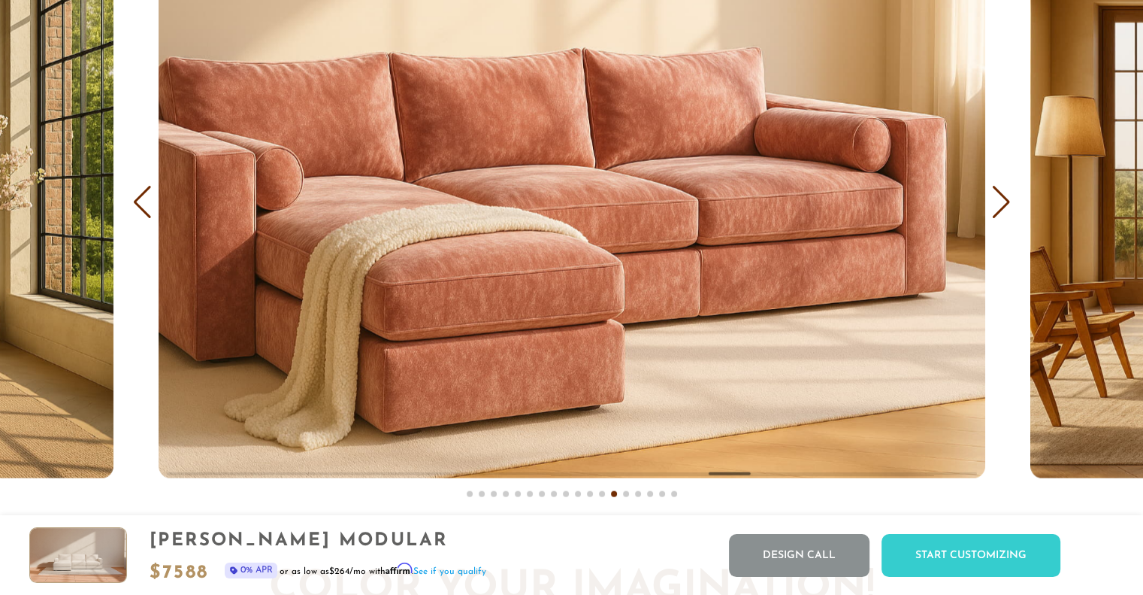
click at [1000, 202] on div "Next slide" at bounding box center [1001, 202] width 20 height 33
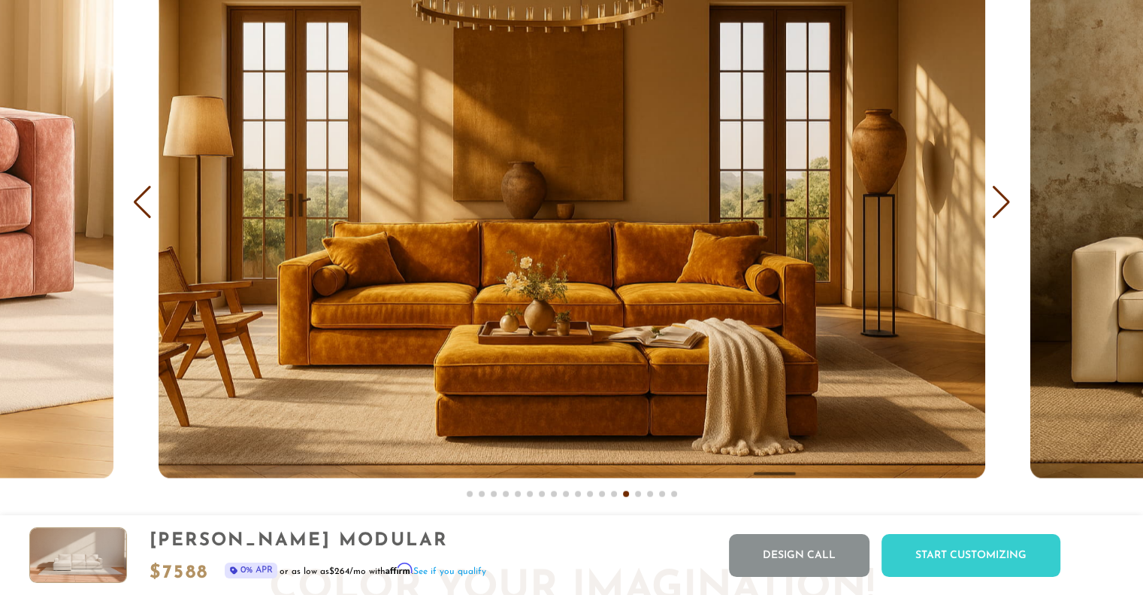
click at [1000, 201] on div "Next slide" at bounding box center [1001, 202] width 20 height 33
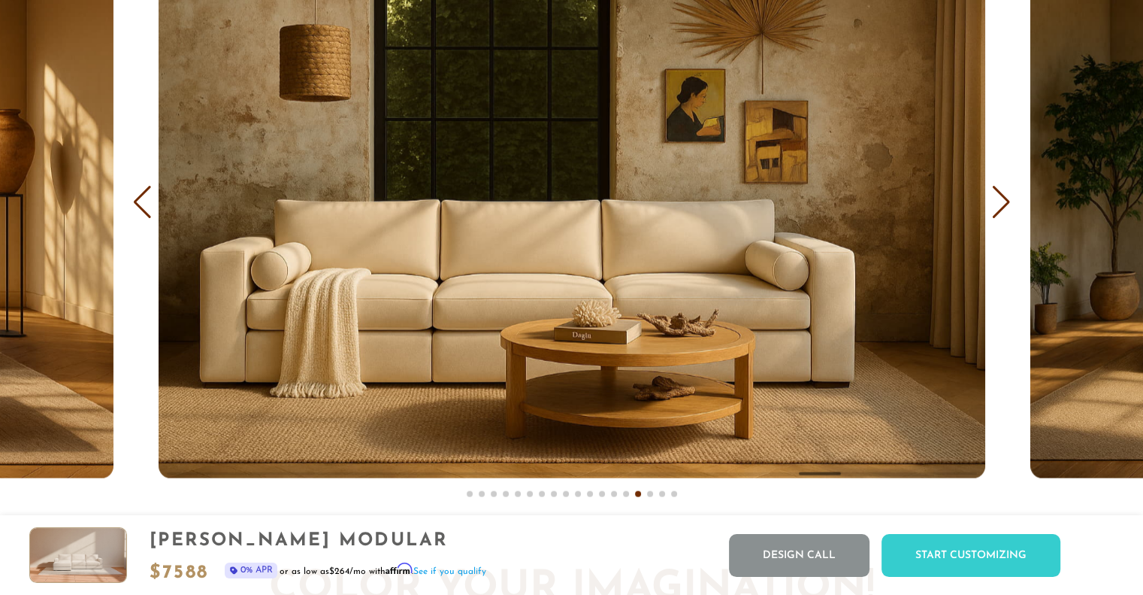
click at [1000, 201] on div "Next slide" at bounding box center [1001, 202] width 20 height 33
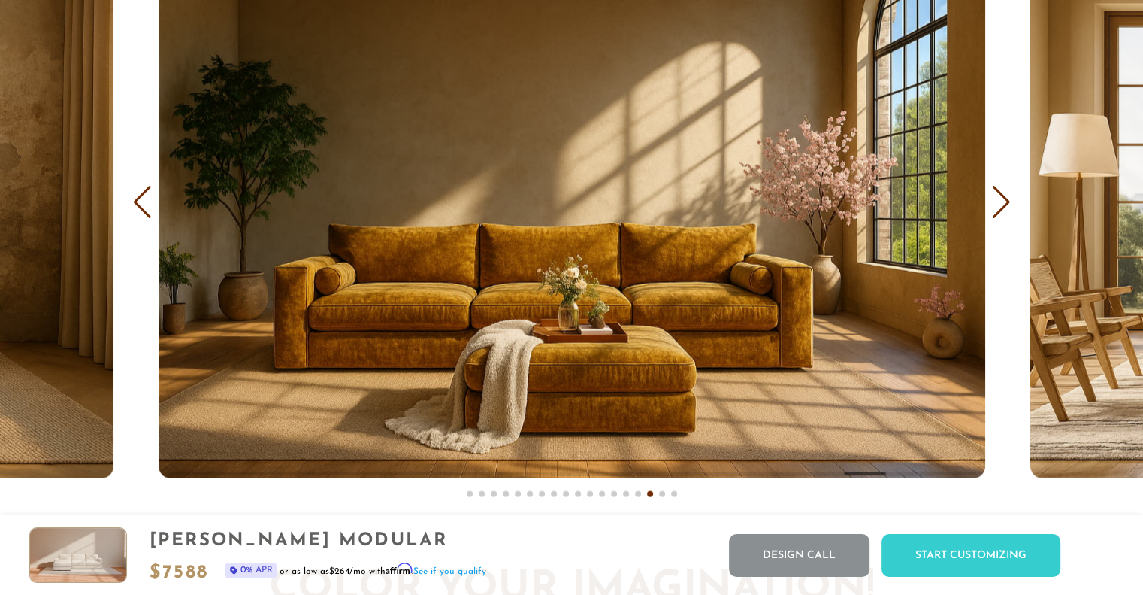
click at [1000, 201] on div "Next slide" at bounding box center [1001, 202] width 20 height 33
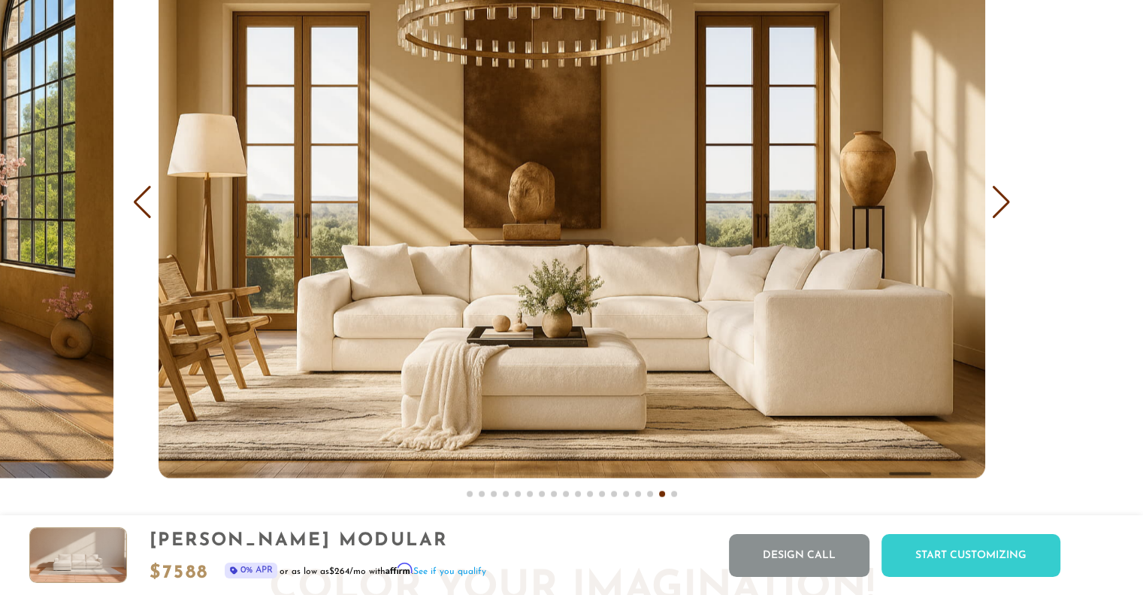
click at [1003, 198] on div "Next slide" at bounding box center [1001, 202] width 20 height 33
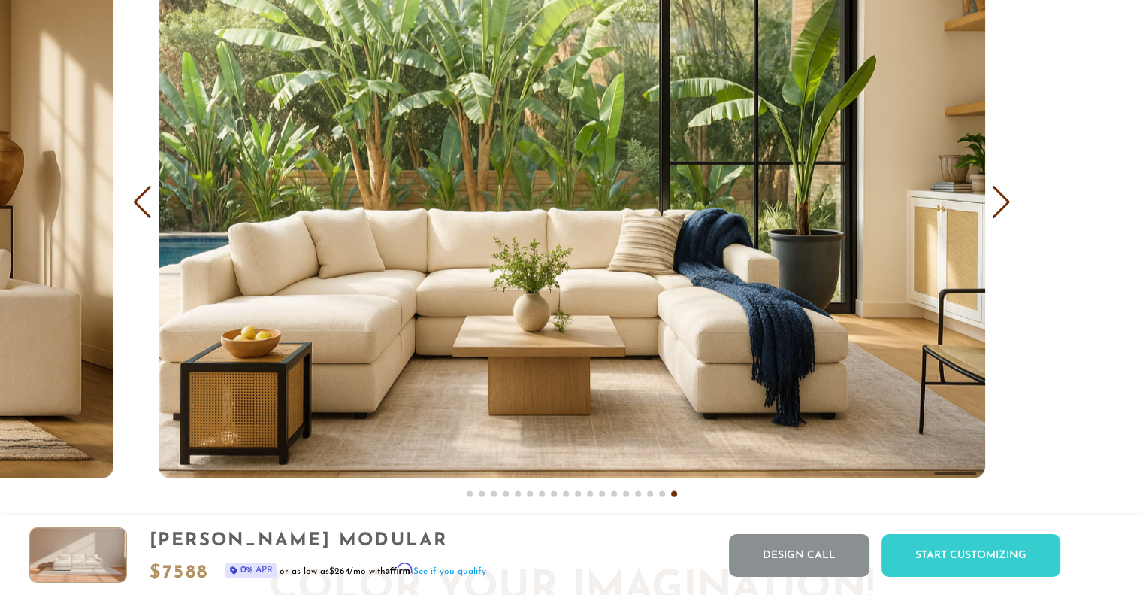
click at [1003, 198] on div "Next slide" at bounding box center [1001, 202] width 20 height 33
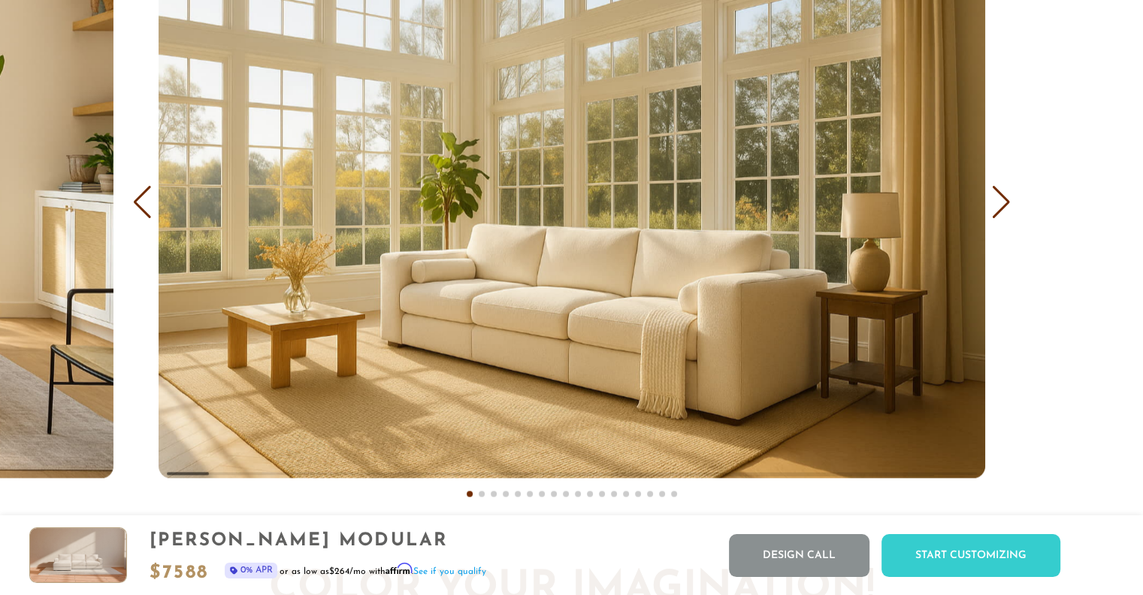
click at [1009, 206] on div "Next slide" at bounding box center [1001, 202] width 20 height 33
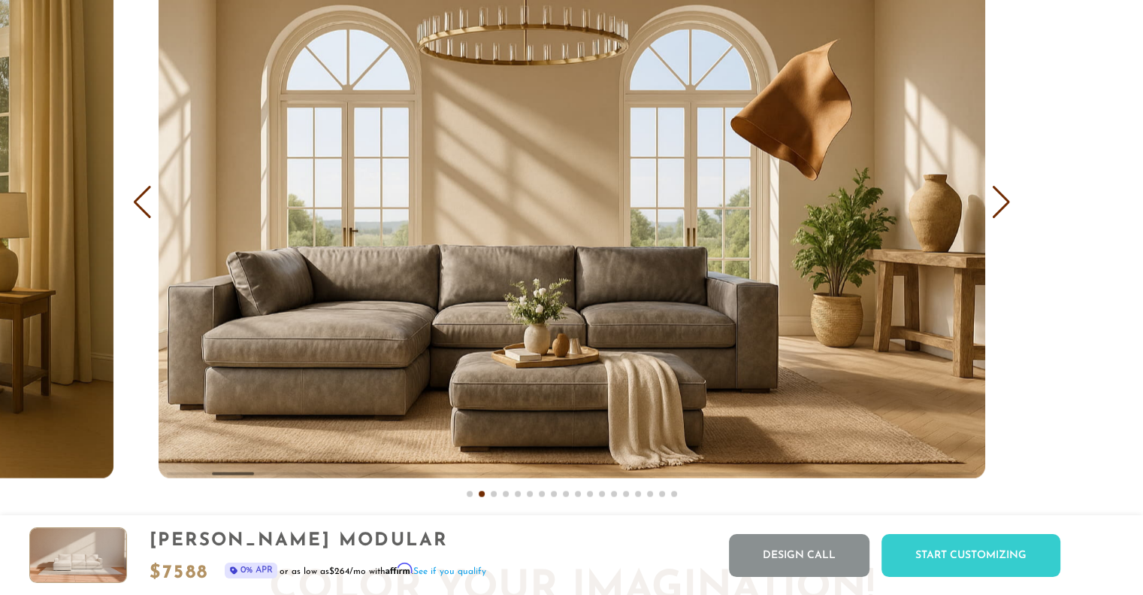
click at [993, 197] on div "Next slide" at bounding box center [1001, 202] width 20 height 33
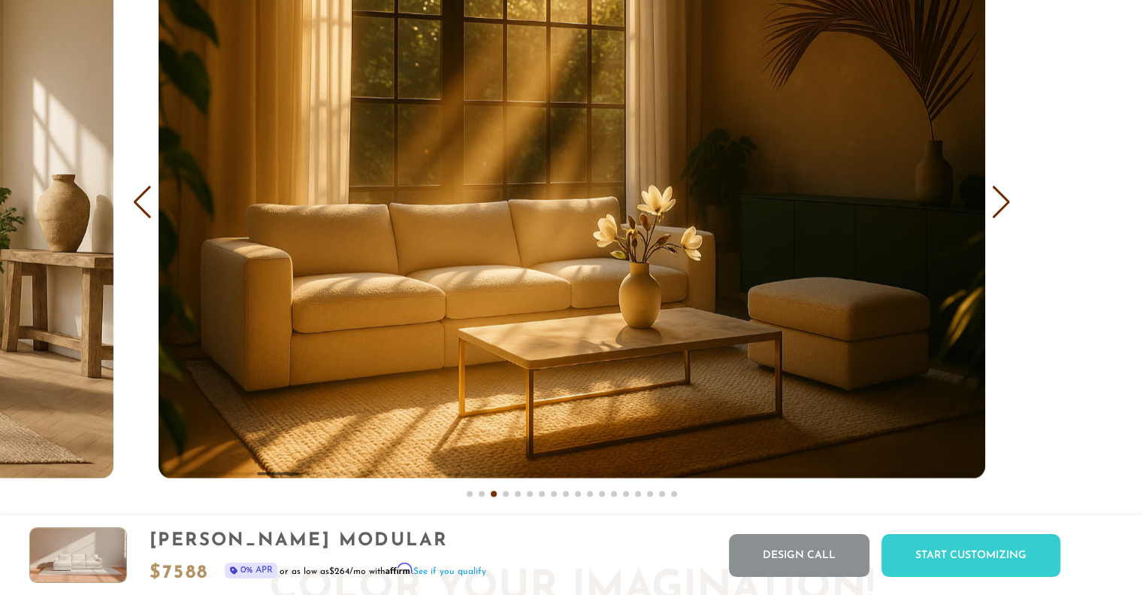
click at [1010, 202] on div "Next slide" at bounding box center [1001, 202] width 20 height 33
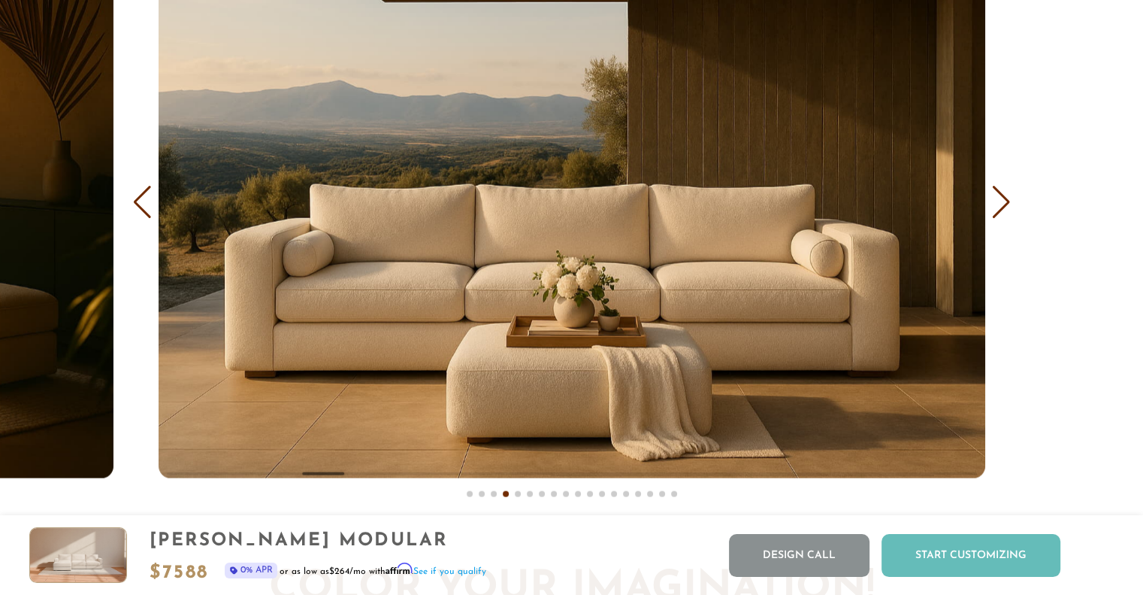
click at [958, 550] on div "Start Customizing" at bounding box center [971, 555] width 179 height 43
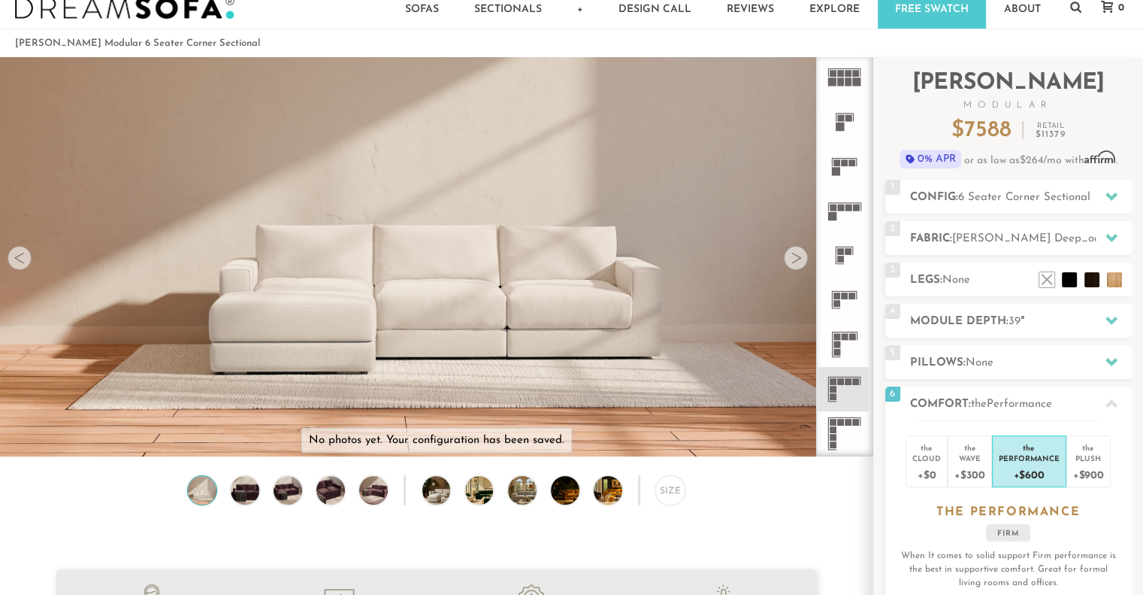
scroll to position [0, 0]
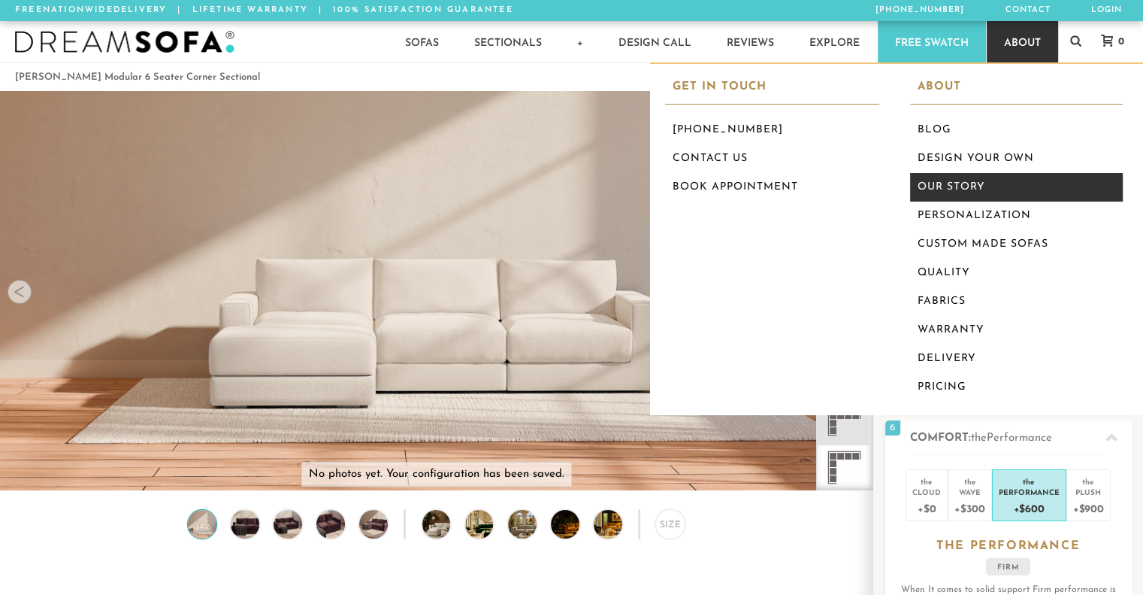
click at [952, 180] on link "Our Story" at bounding box center [1016, 187] width 213 height 29
